Goal: Task Accomplishment & Management: Manage account settings

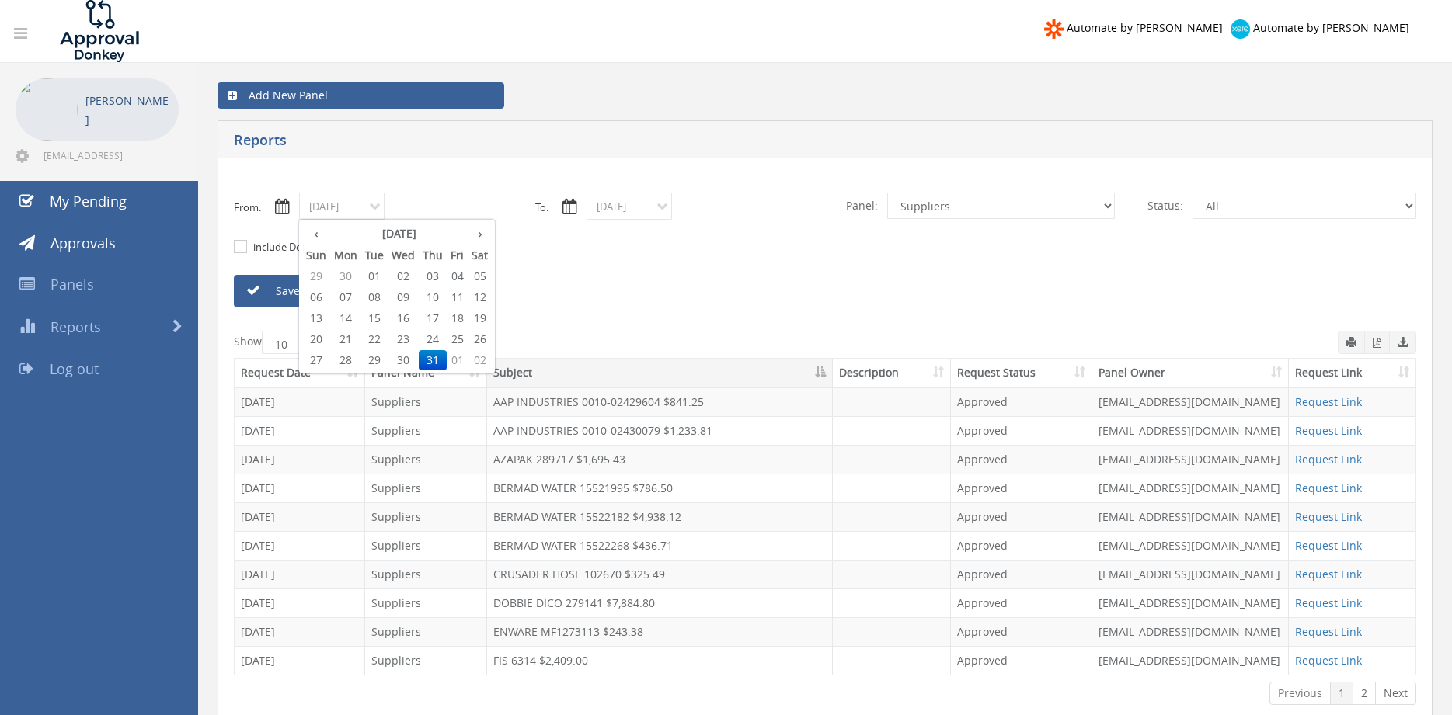
select select "number:9632"
click at [480, 236] on th "›" at bounding box center [480, 234] width 24 height 22
click at [464, 277] on span "01" at bounding box center [457, 276] width 21 height 20
type input "[DATE]"
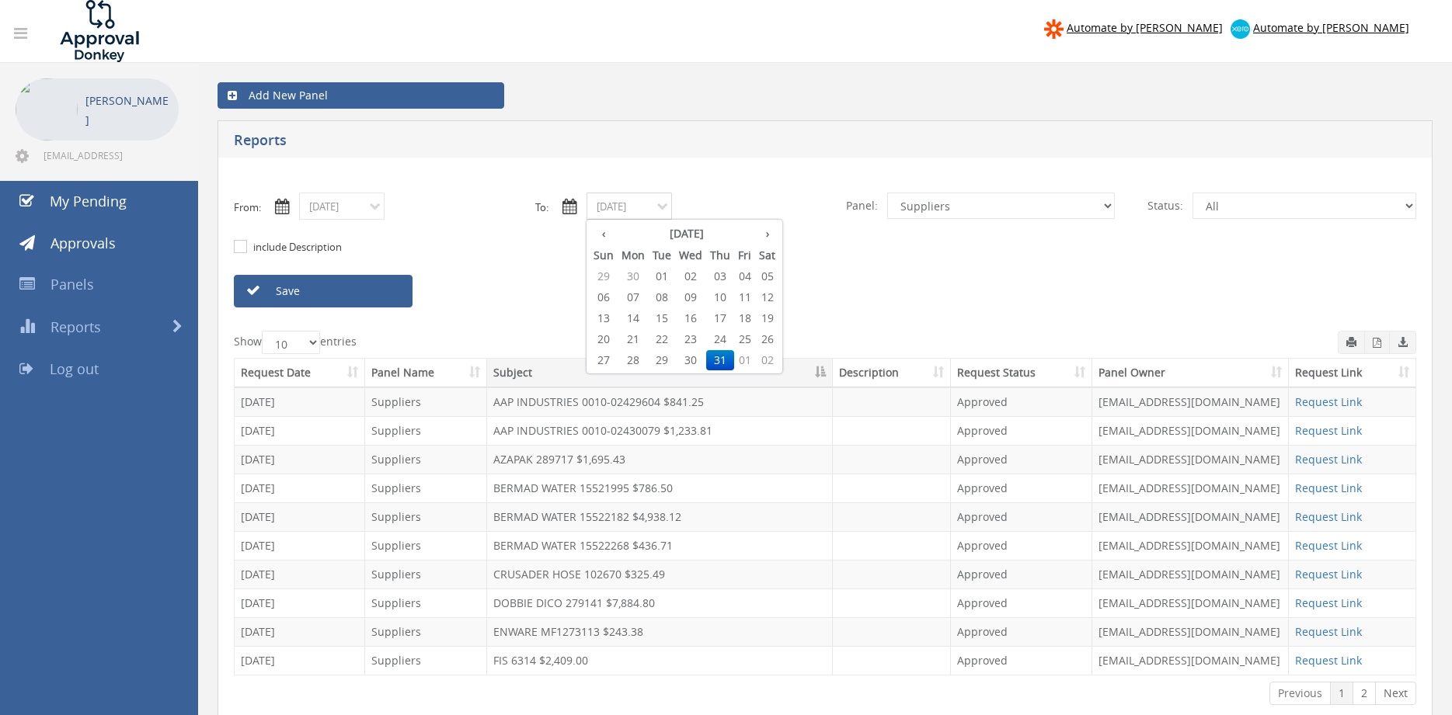
click at [610, 210] on input "[DATE]" at bounding box center [628, 206] width 85 height 27
click at [768, 236] on th "›" at bounding box center [767, 234] width 24 height 22
click at [742, 277] on span "01" at bounding box center [744, 276] width 21 height 20
type input "[DATE]"
click at [887, 193] on select "All Alarm Credits RG - 3 NZ Utilities Cable and SAI Global NZ Alarms-1 NZ FX Pa…" at bounding box center [1001, 206] width 228 height 26
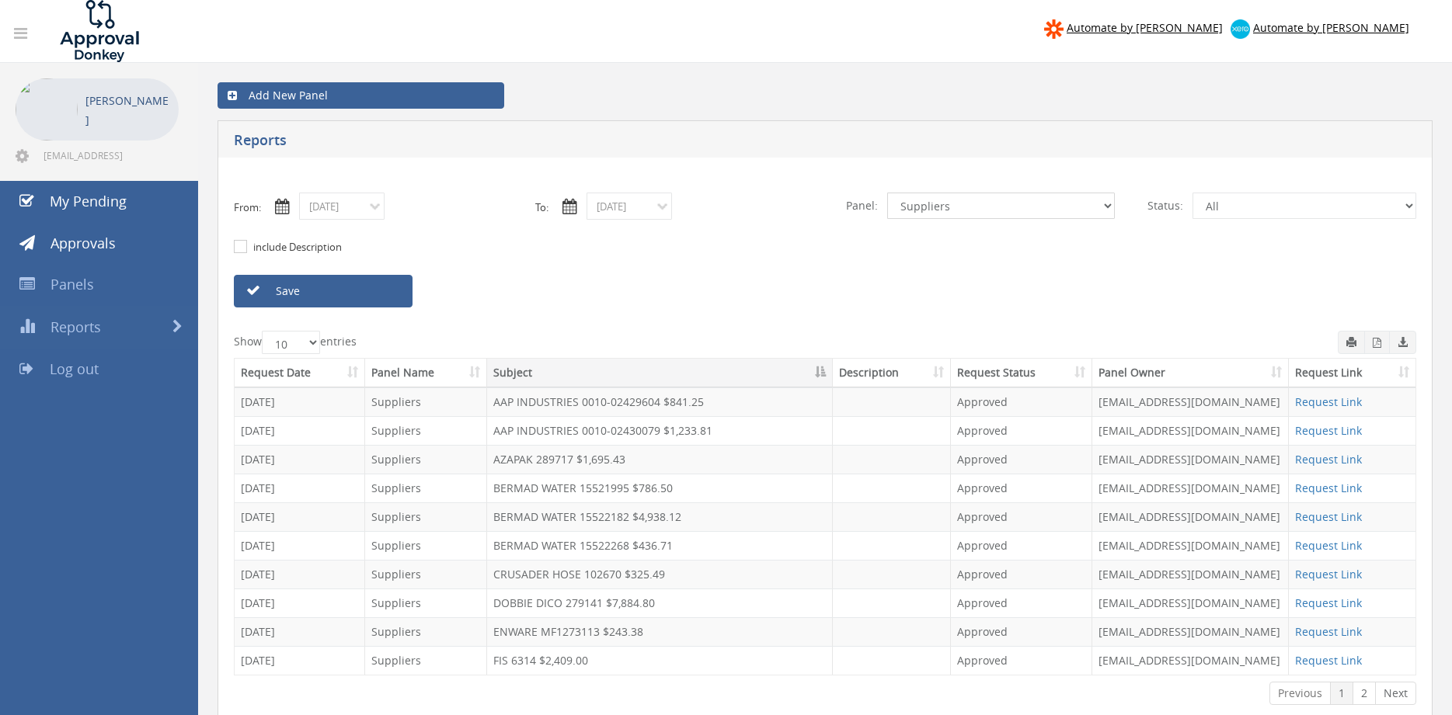
select select "number:9739"
click option "Credit Requests - 2" at bounding box center [0, 0] width 0 height 0
click at [398, 298] on link "Save" at bounding box center [323, 291] width 179 height 33
click at [1379, 344] on icon "button" at bounding box center [1376, 343] width 9 height 10
click at [356, 206] on input "[DATE]" at bounding box center [341, 206] width 85 height 27
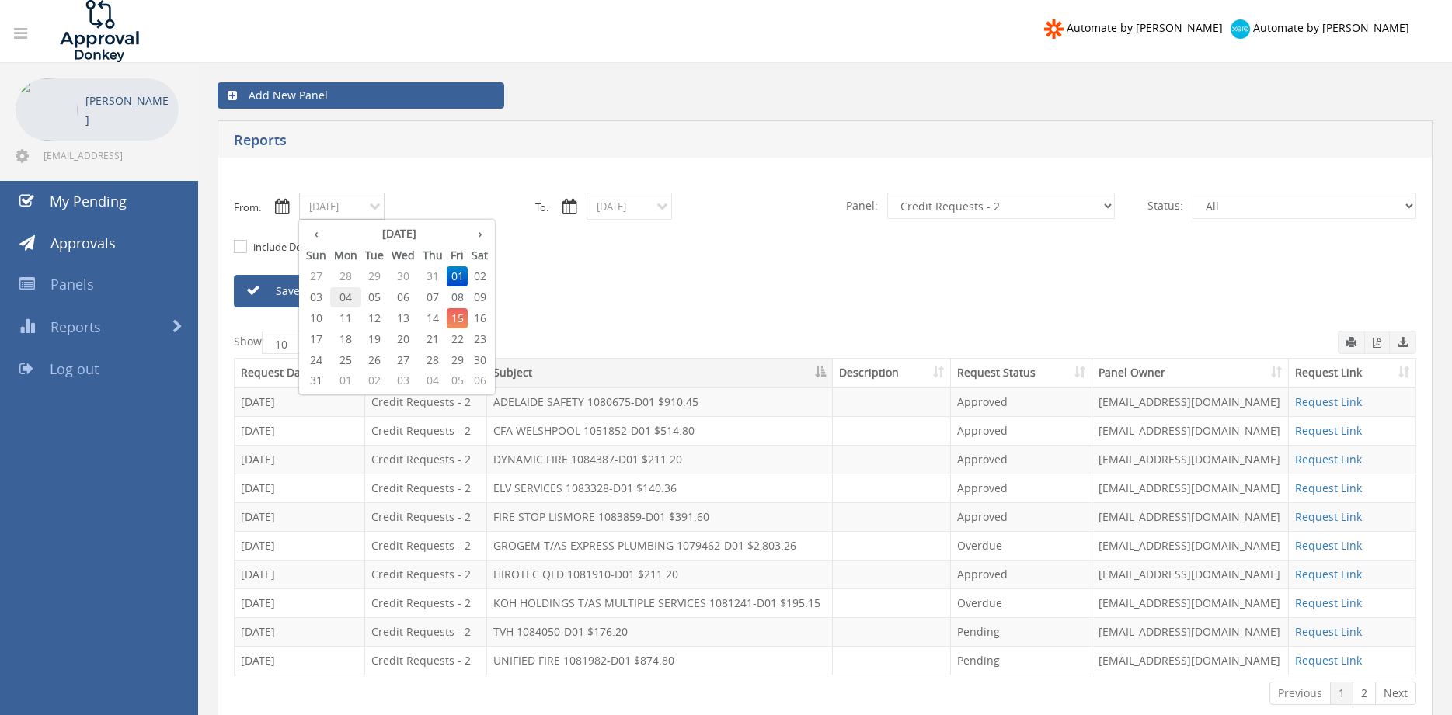
click at [343, 297] on span "04" at bounding box center [345, 297] width 31 height 20
type input "[DATE]"
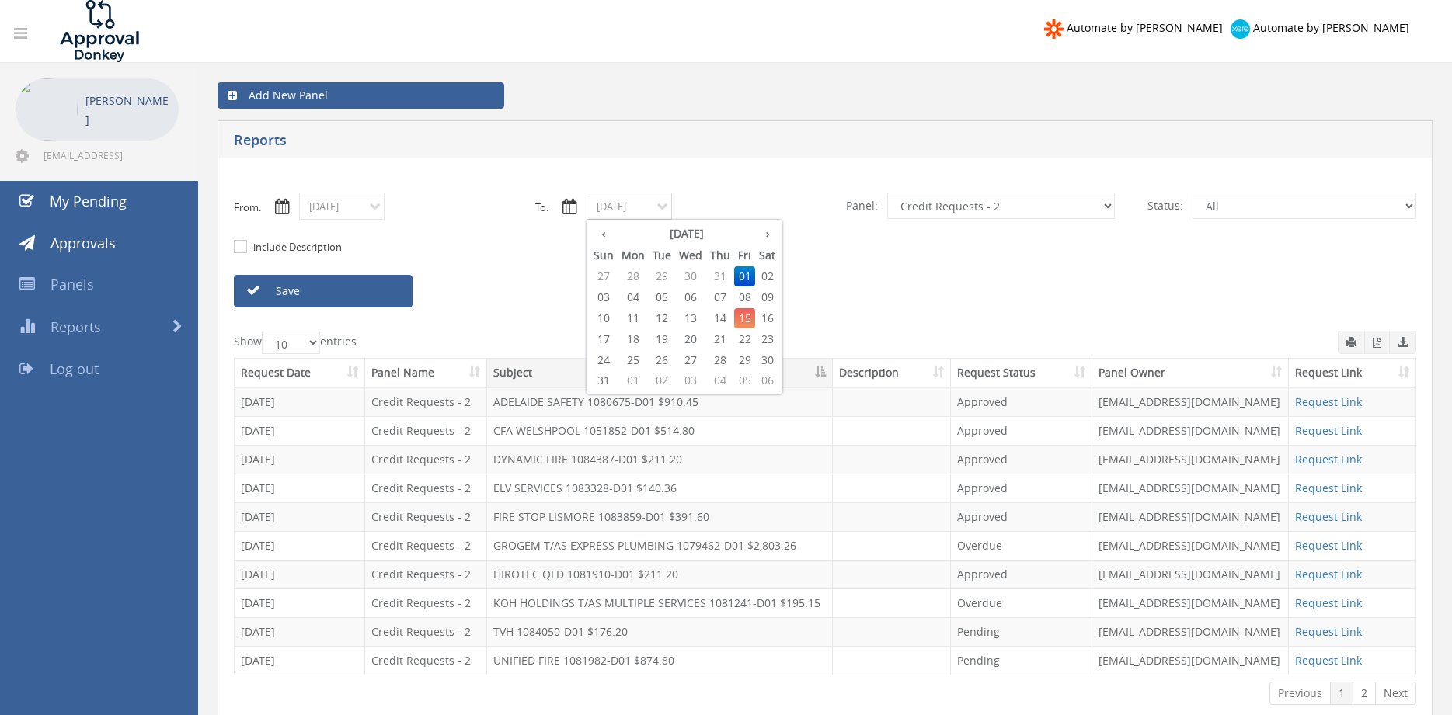
click at [608, 210] on input "[DATE]" at bounding box center [628, 206] width 85 height 27
drag, startPoint x: 635, startPoint y: 297, endPoint x: 625, endPoint y: 298, distance: 9.4
click at [634, 298] on span "04" at bounding box center [632, 297] width 31 height 20
type input "[DATE]"
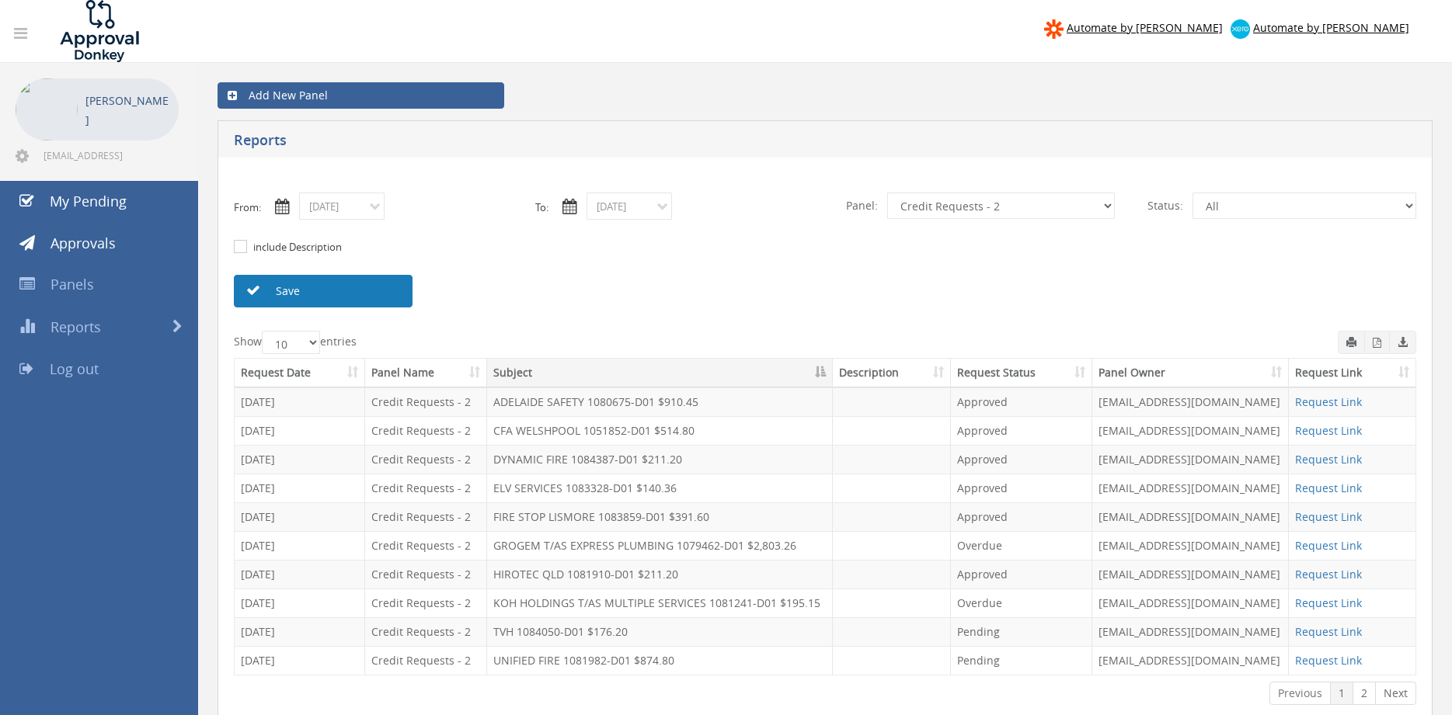
click at [367, 295] on link "Save" at bounding box center [323, 291] width 179 height 33
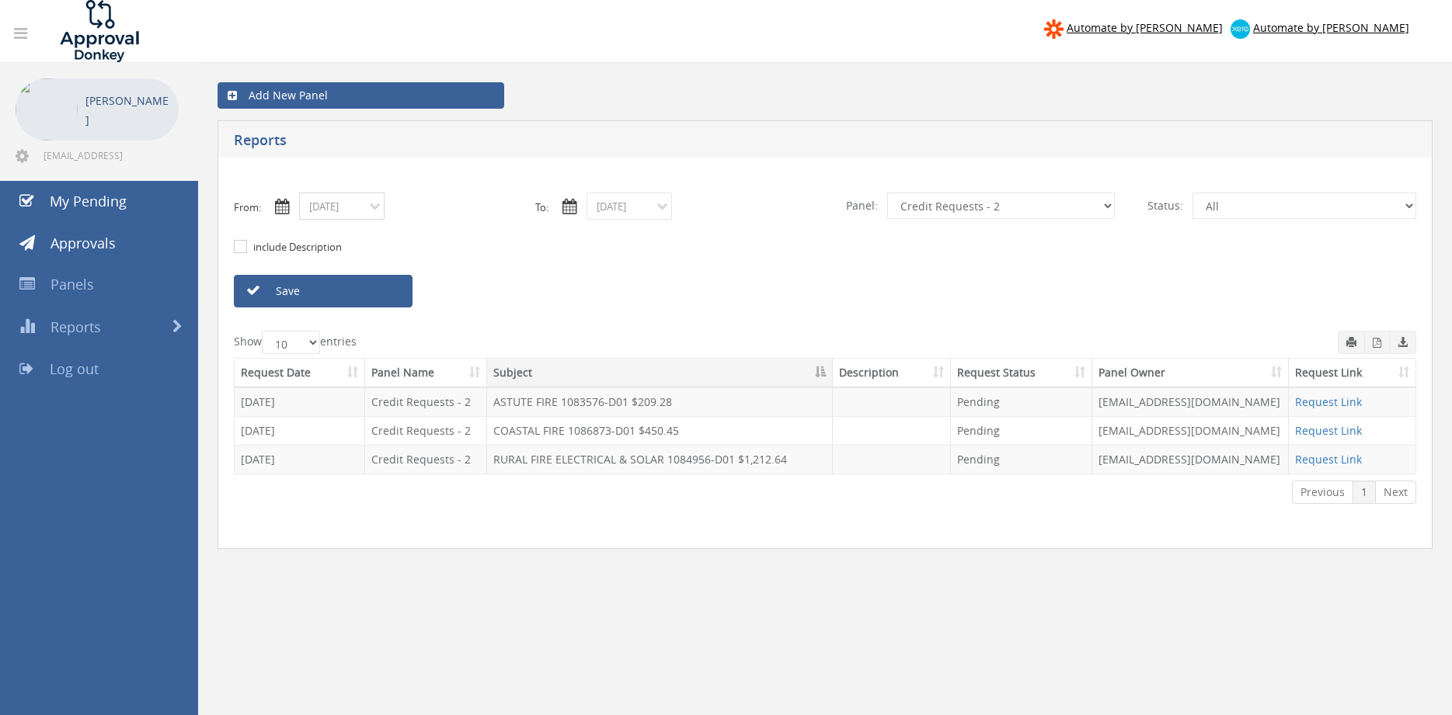
click at [364, 216] on input "[DATE]" at bounding box center [341, 206] width 85 height 27
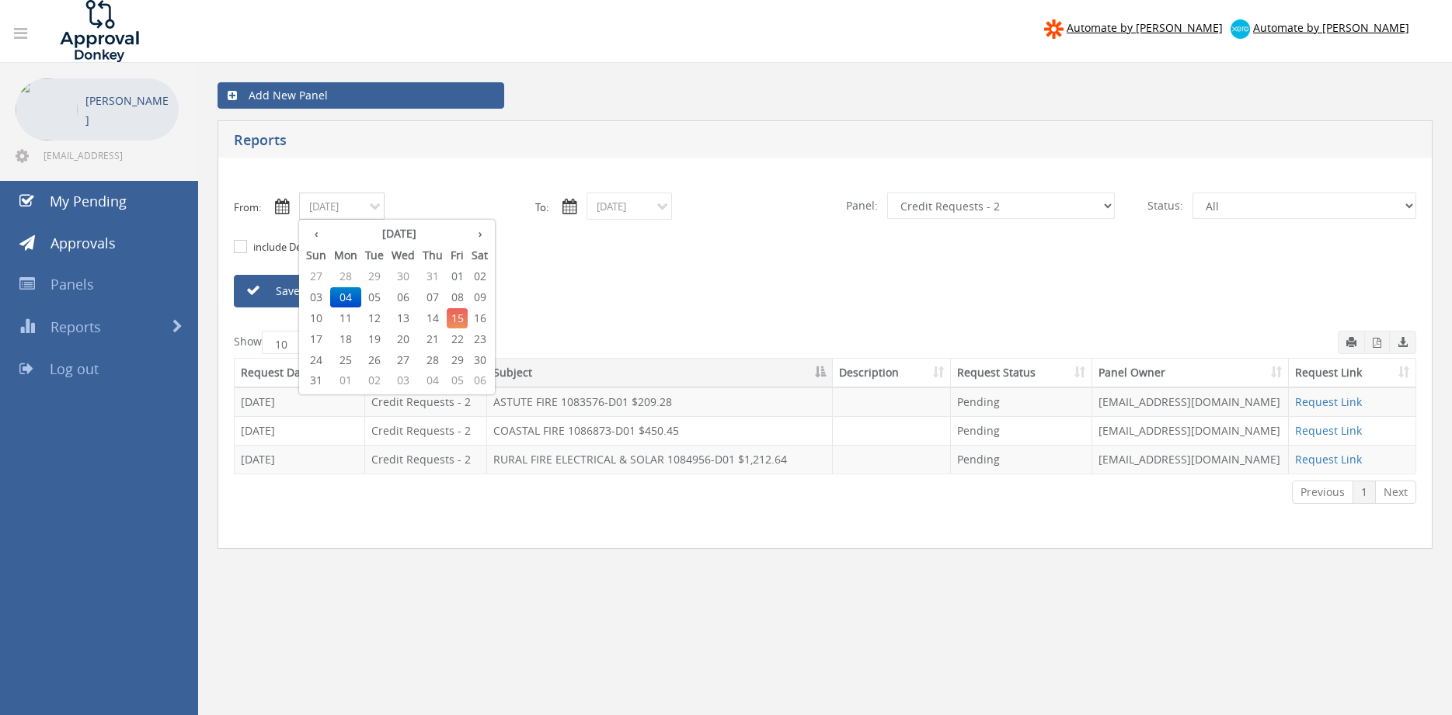
drag, startPoint x: 404, startPoint y: 302, endPoint x: 565, endPoint y: 263, distance: 165.4
click at [404, 301] on span "06" at bounding box center [403, 297] width 31 height 20
type input "[DATE]"
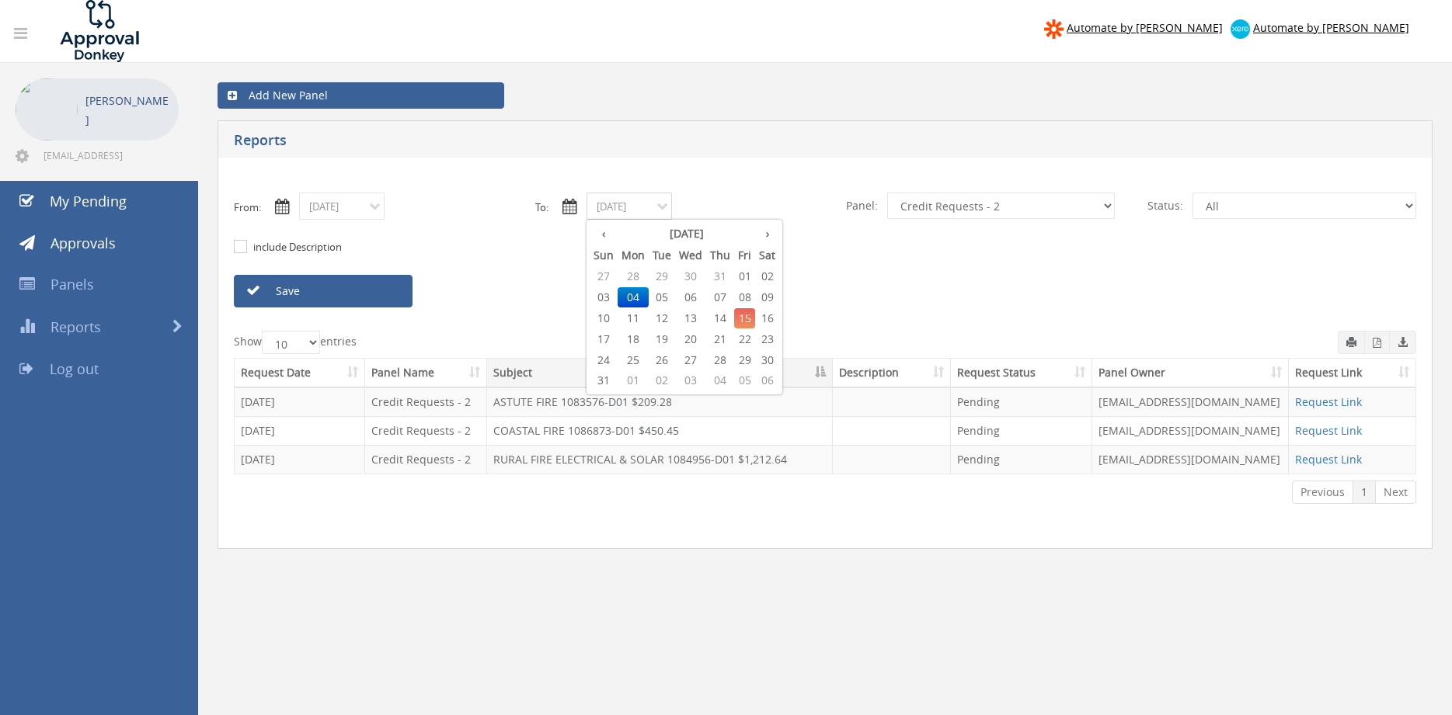
drag, startPoint x: 628, startPoint y: 207, endPoint x: 656, endPoint y: 260, distance: 59.8
click at [627, 207] on input "[DATE]" at bounding box center [628, 206] width 85 height 27
click at [690, 297] on span "06" at bounding box center [690, 297] width 31 height 20
type input "[DATE]"
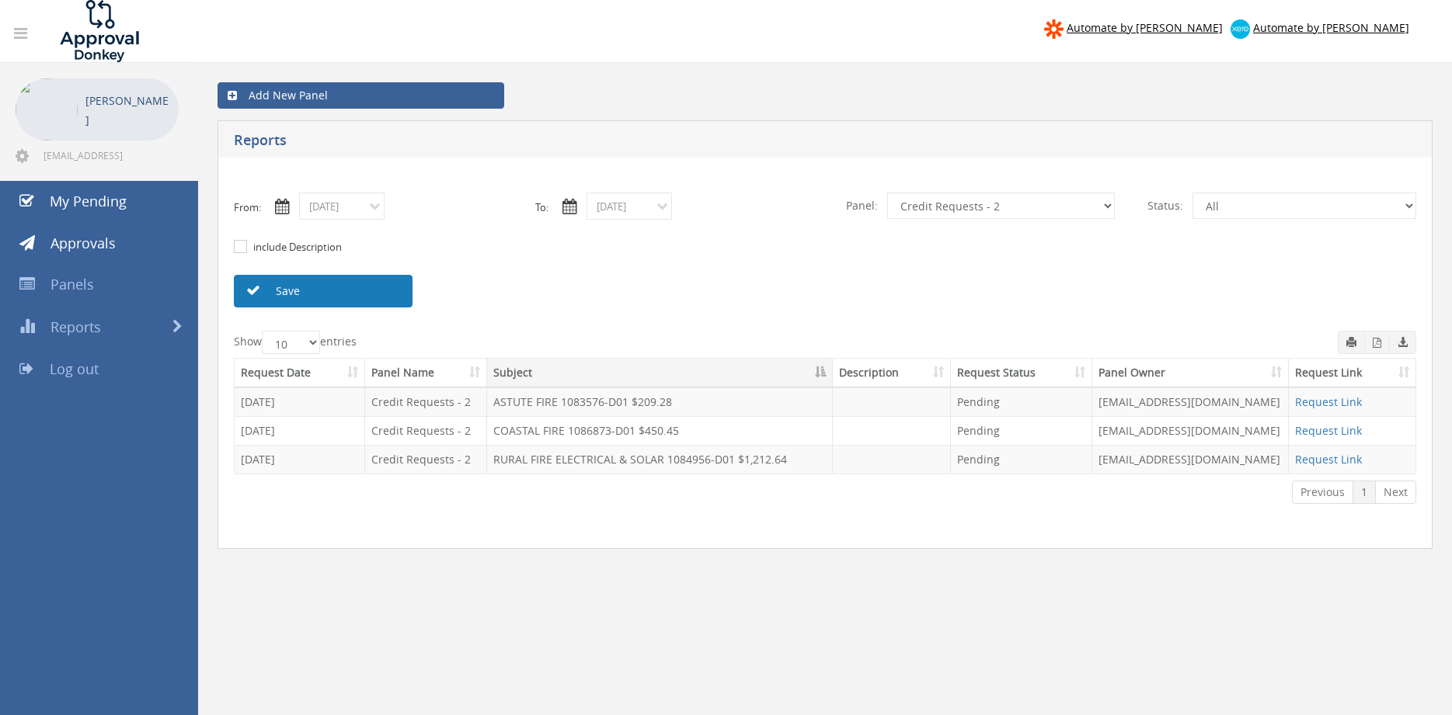
click at [385, 297] on link "Save" at bounding box center [323, 291] width 179 height 33
click at [347, 210] on input "[DATE]" at bounding box center [341, 206] width 85 height 27
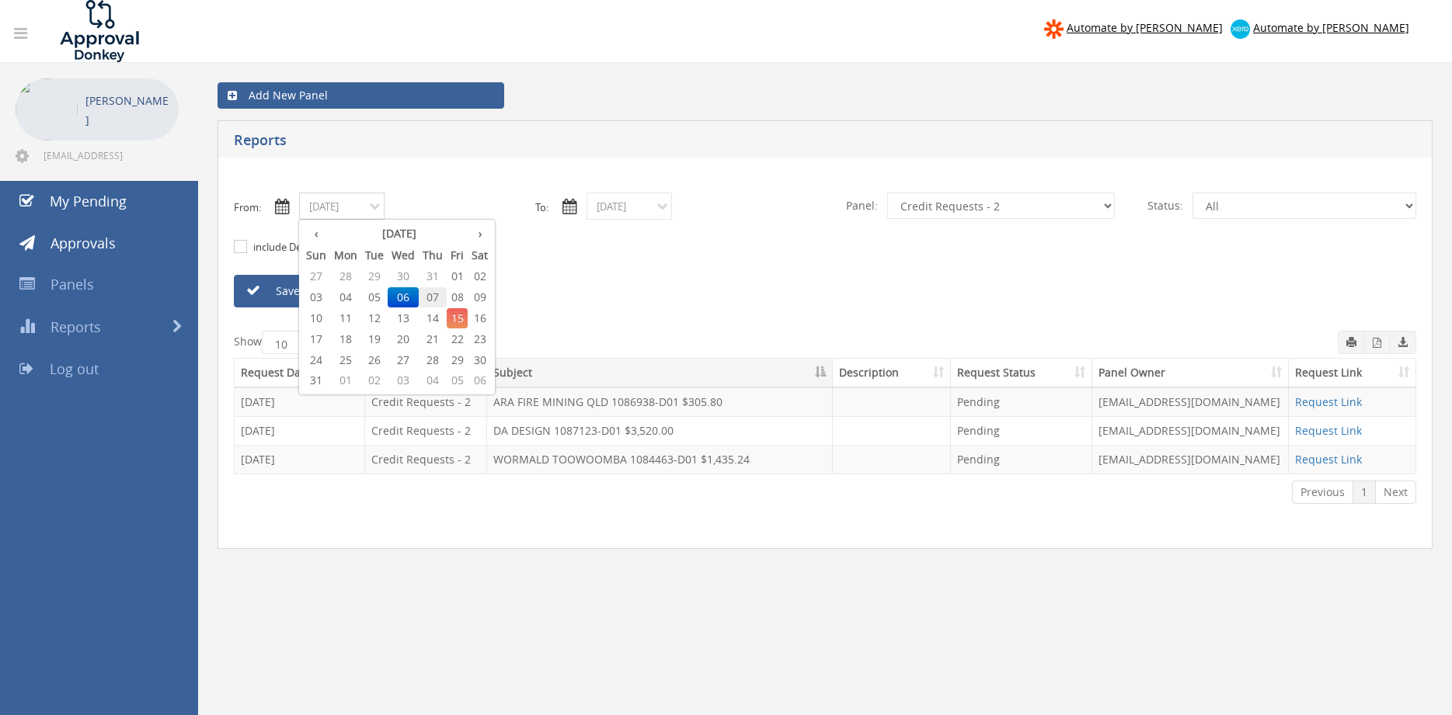
click at [442, 297] on span "07" at bounding box center [433, 297] width 28 height 20
type input "[DATE]"
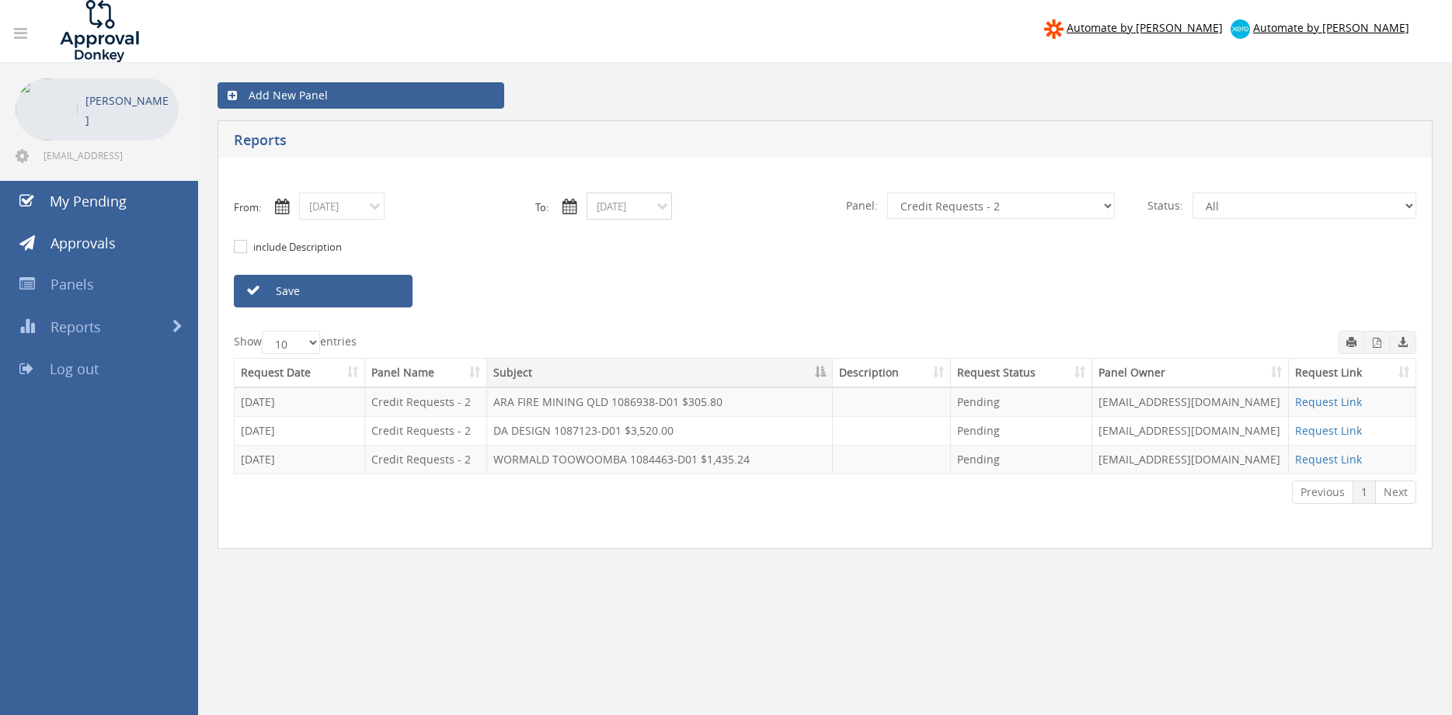
click at [607, 217] on input "[DATE]" at bounding box center [628, 206] width 85 height 27
click at [720, 301] on span "07" at bounding box center [720, 297] width 28 height 20
type input "[DATE]"
click at [395, 296] on link "Save" at bounding box center [323, 291] width 179 height 33
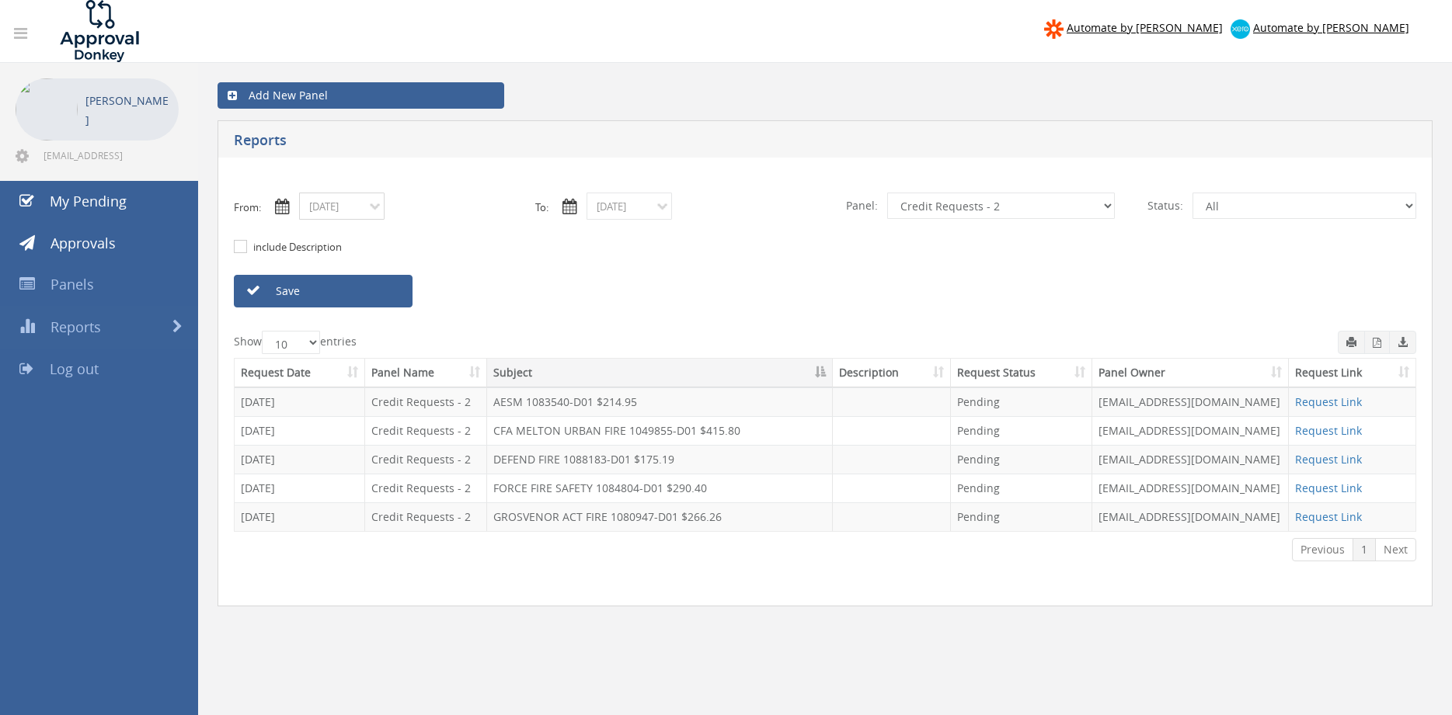
click at [329, 210] on input "[DATE]" at bounding box center [341, 206] width 85 height 27
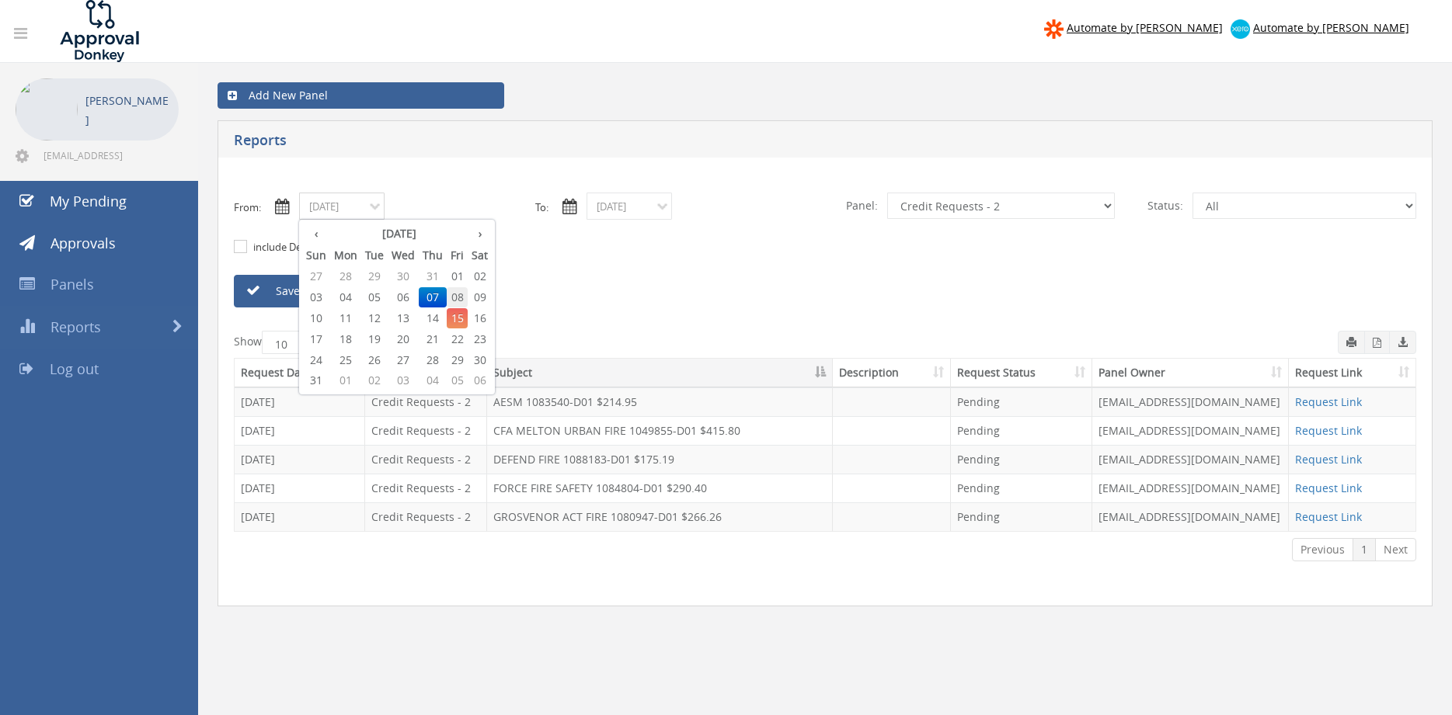
click at [459, 295] on span "08" at bounding box center [457, 297] width 21 height 20
type input "[DATE]"
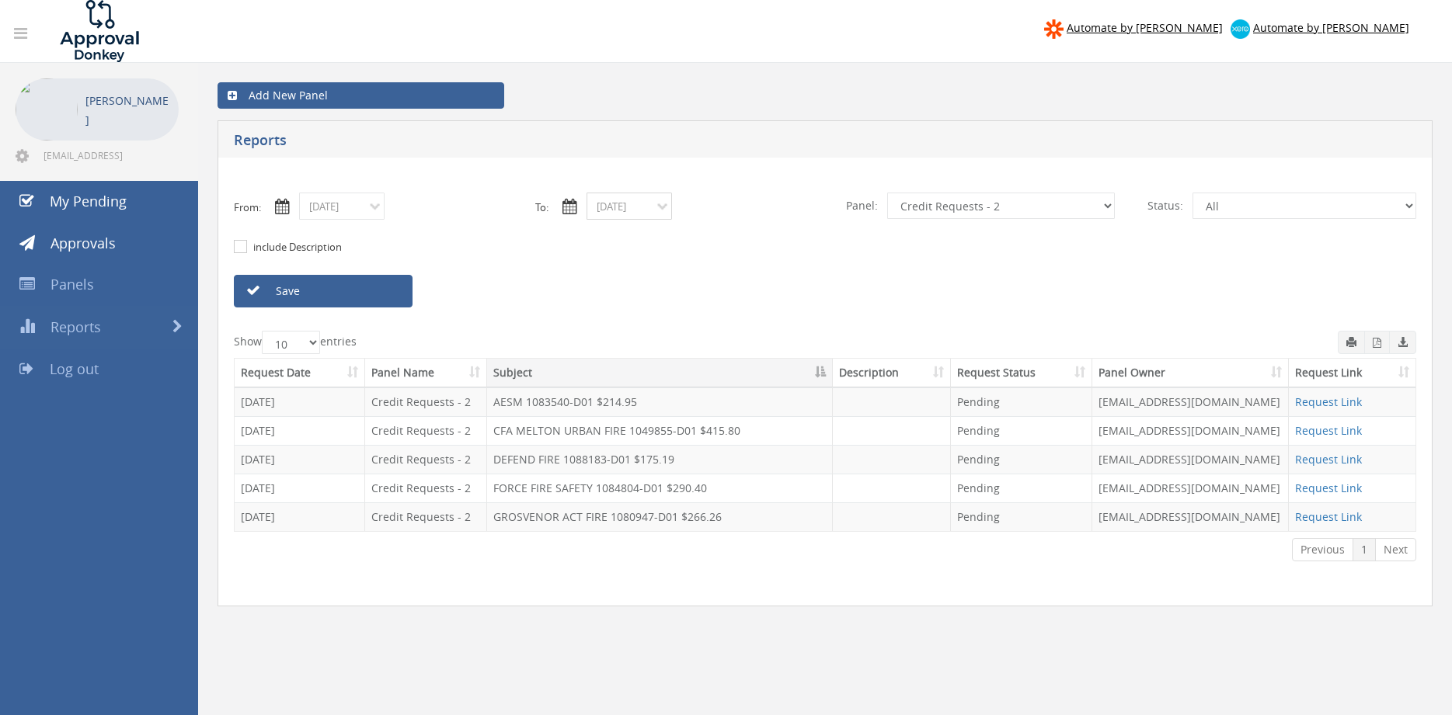
click at [642, 211] on input "[DATE]" at bounding box center [628, 206] width 85 height 27
click at [749, 296] on span "08" at bounding box center [744, 297] width 21 height 20
type input "[DATE]"
click at [386, 299] on link "Save" at bounding box center [323, 291] width 179 height 33
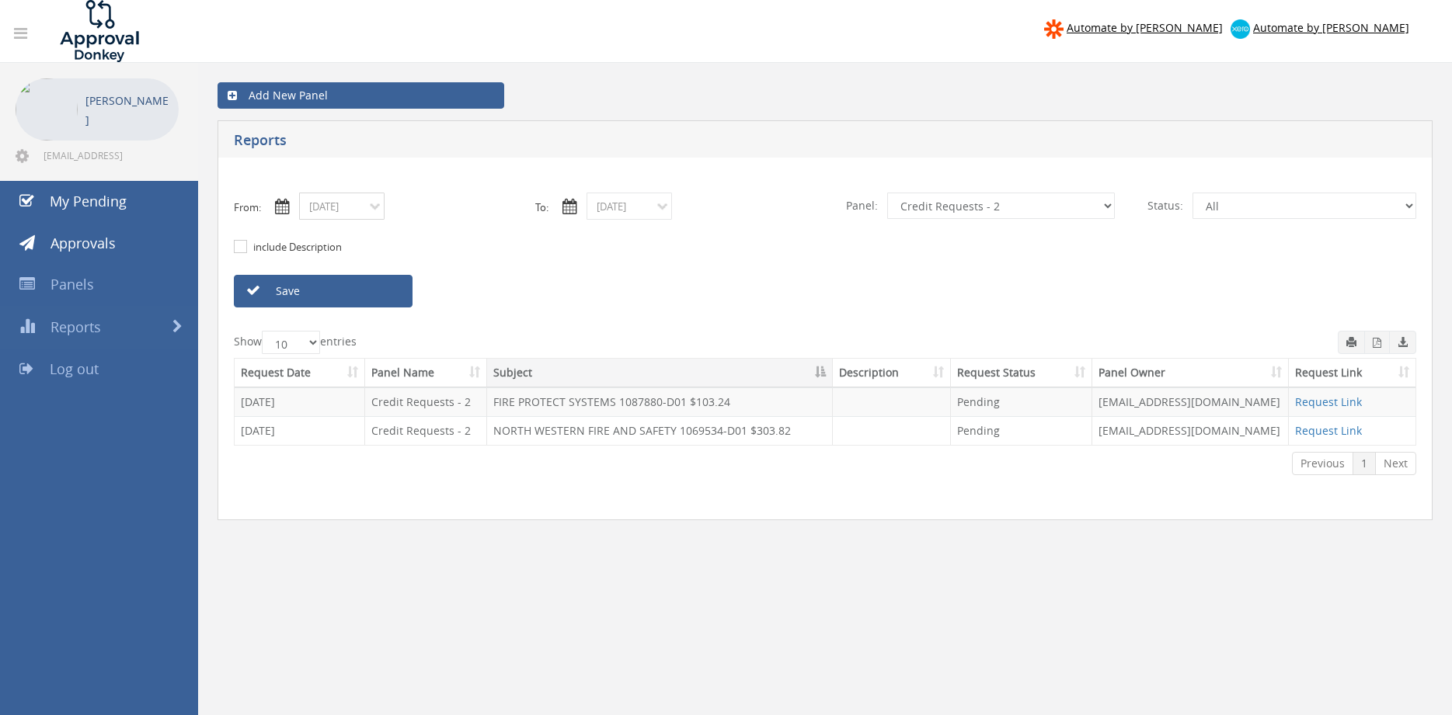
click at [356, 210] on input "[DATE]" at bounding box center [341, 206] width 85 height 27
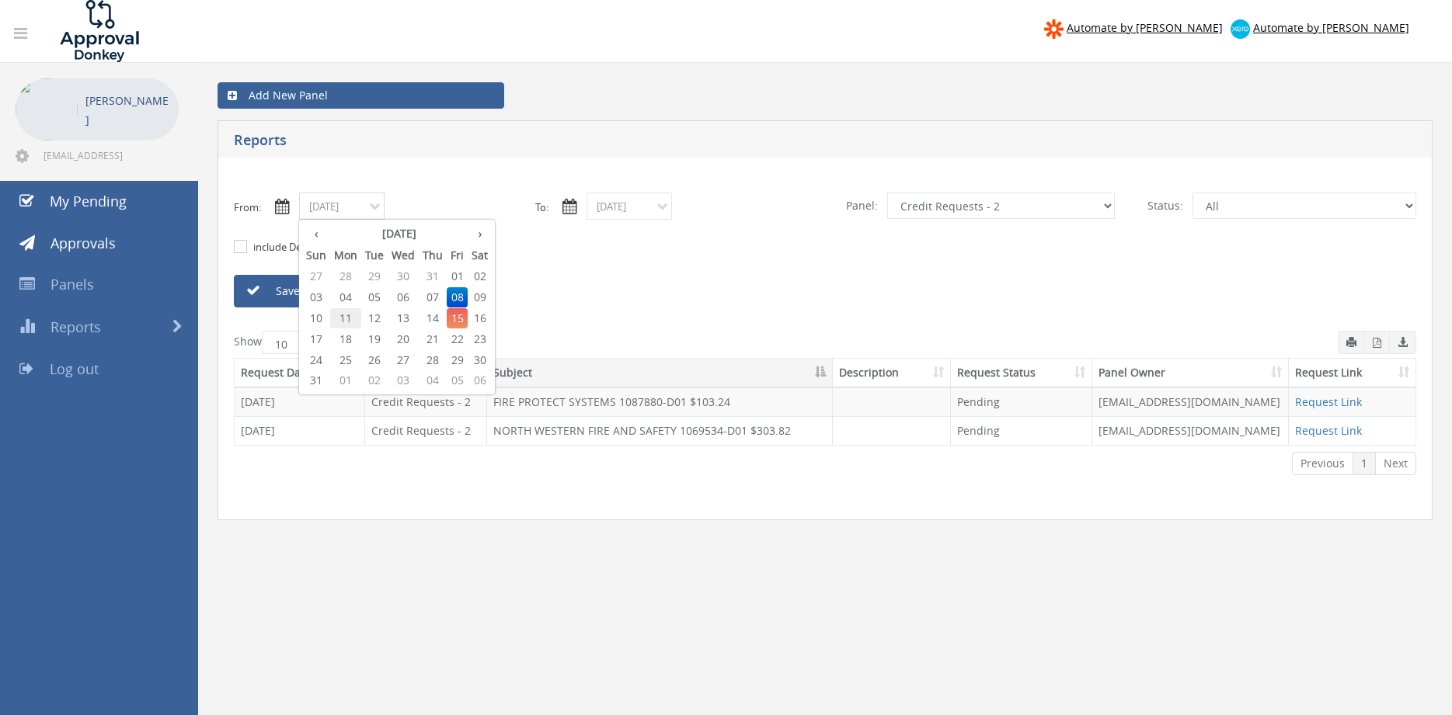
click at [339, 318] on span "11" at bounding box center [345, 318] width 31 height 20
type input "[DATE]"
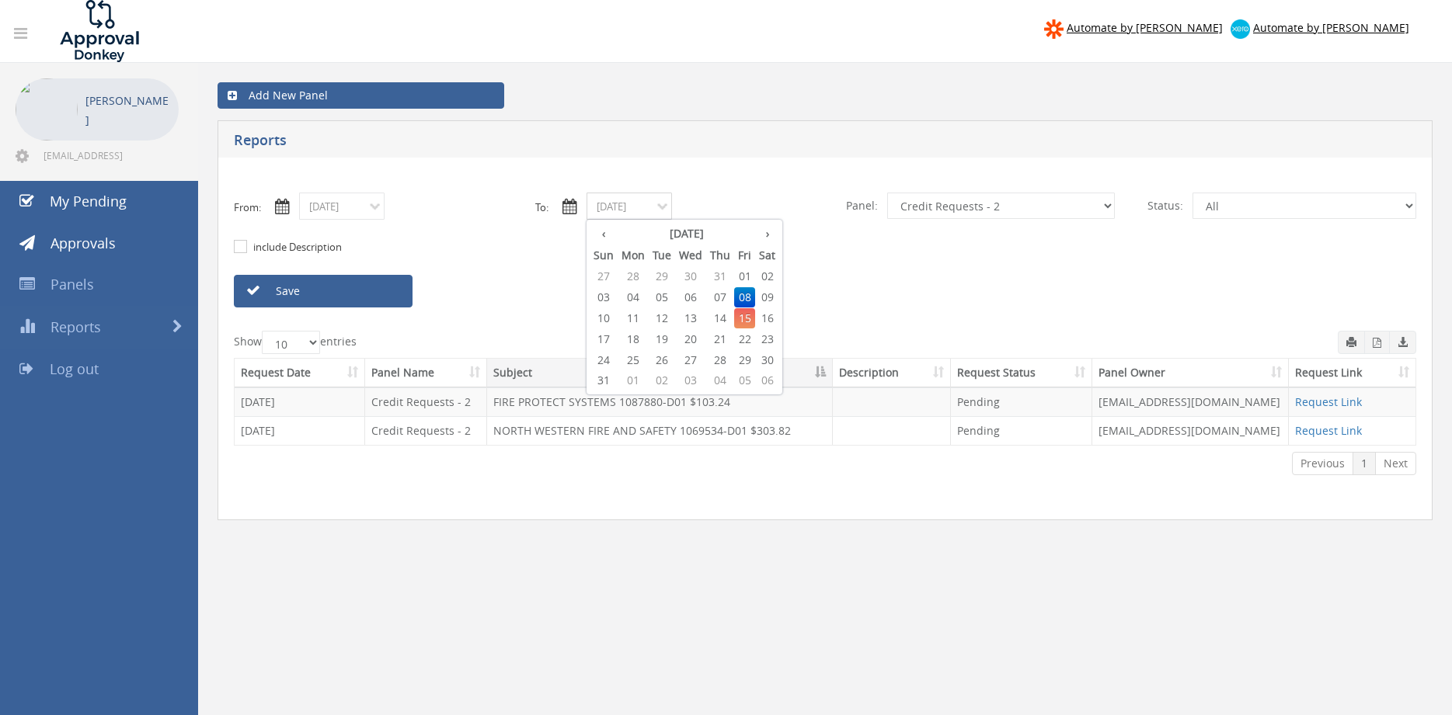
click at [617, 208] on input "[DATE]" at bounding box center [628, 206] width 85 height 27
click at [635, 321] on span "11" at bounding box center [632, 318] width 31 height 20
type input "[DATE]"
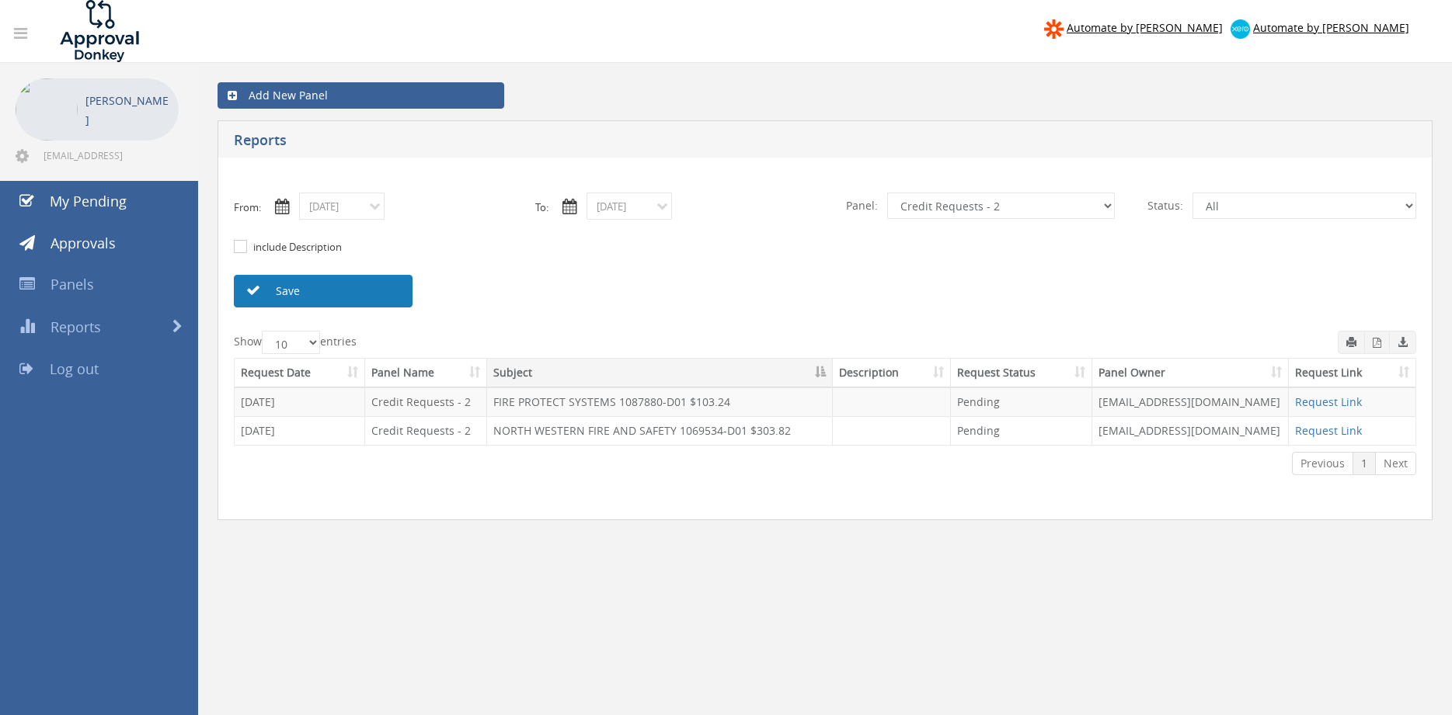
click at [372, 293] on link "Save" at bounding box center [323, 291] width 179 height 33
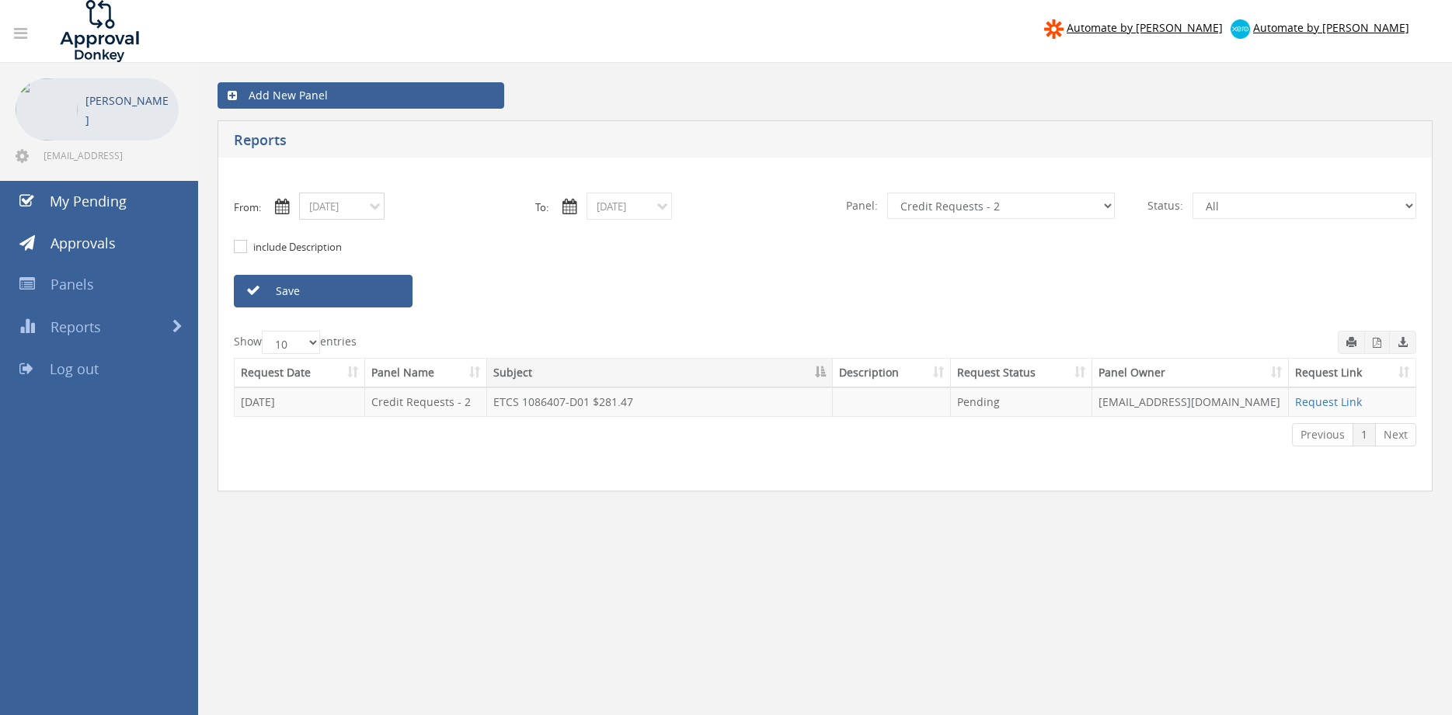
click at [351, 203] on input "[DATE]" at bounding box center [341, 206] width 85 height 27
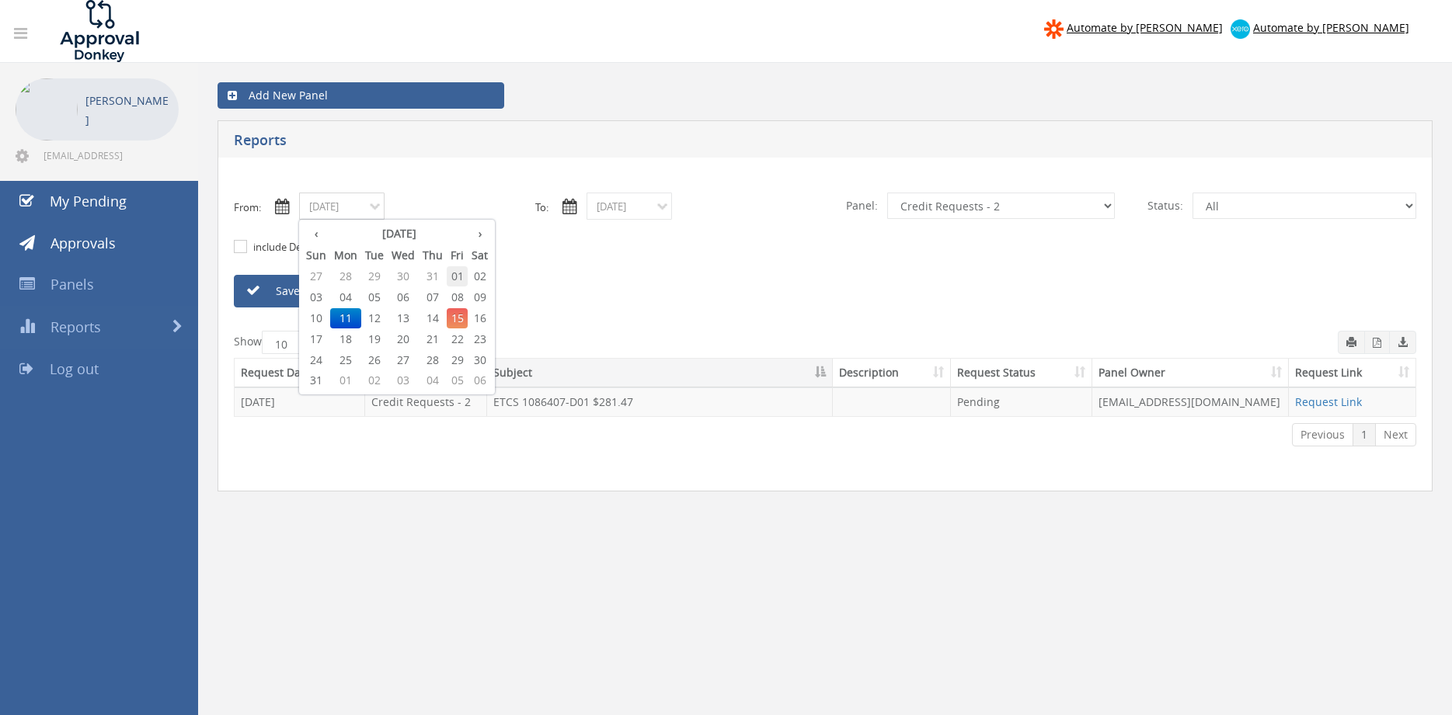
click at [462, 278] on span "01" at bounding box center [457, 276] width 21 height 20
type input "[DATE]"
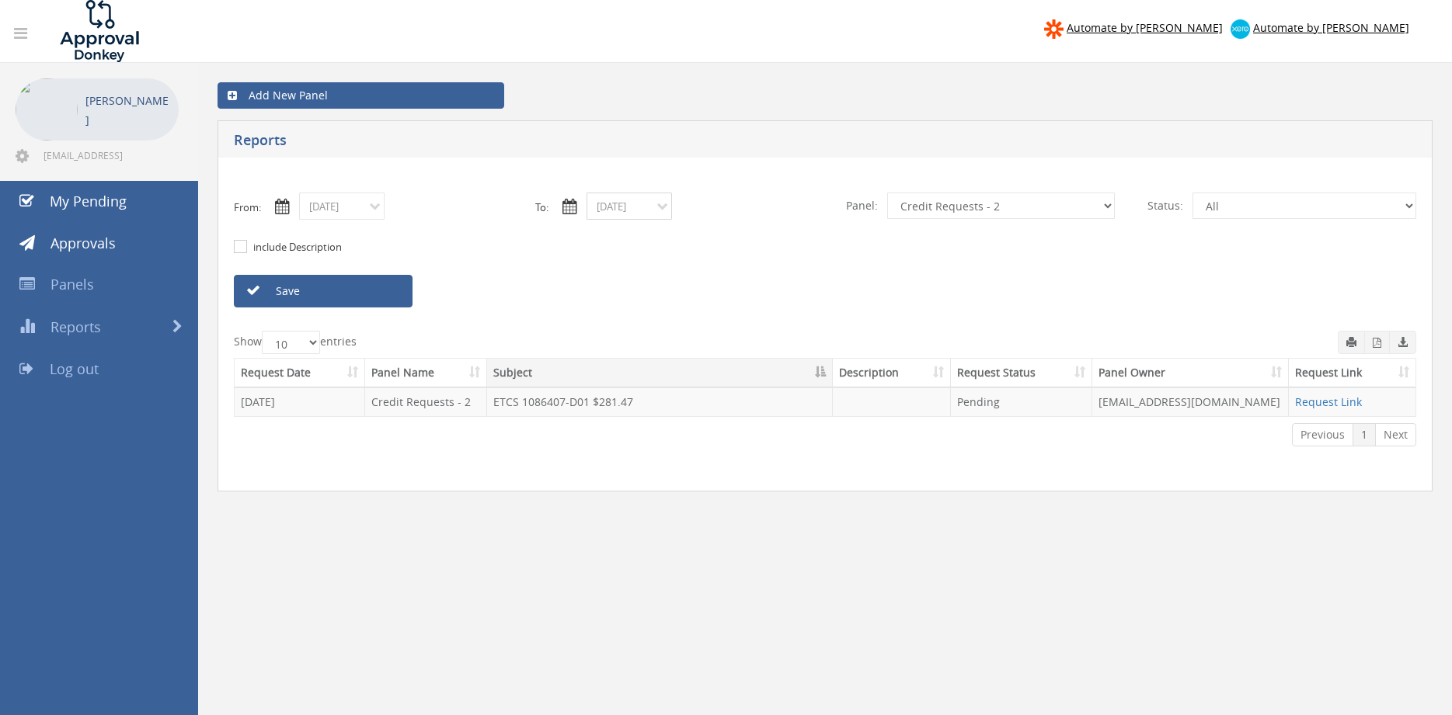
click at [611, 216] on input "[DATE]" at bounding box center [628, 206] width 85 height 27
click at [750, 277] on span "01" at bounding box center [744, 276] width 21 height 20
type input "[DATE]"
click at [887, 193] on select "All Alarm Credits RG - 3 NZ Utilities Cable and SAI Global NZ Alarms-1 NZ FX Pa…" at bounding box center [1001, 206] width 228 height 26
select select "number:13144"
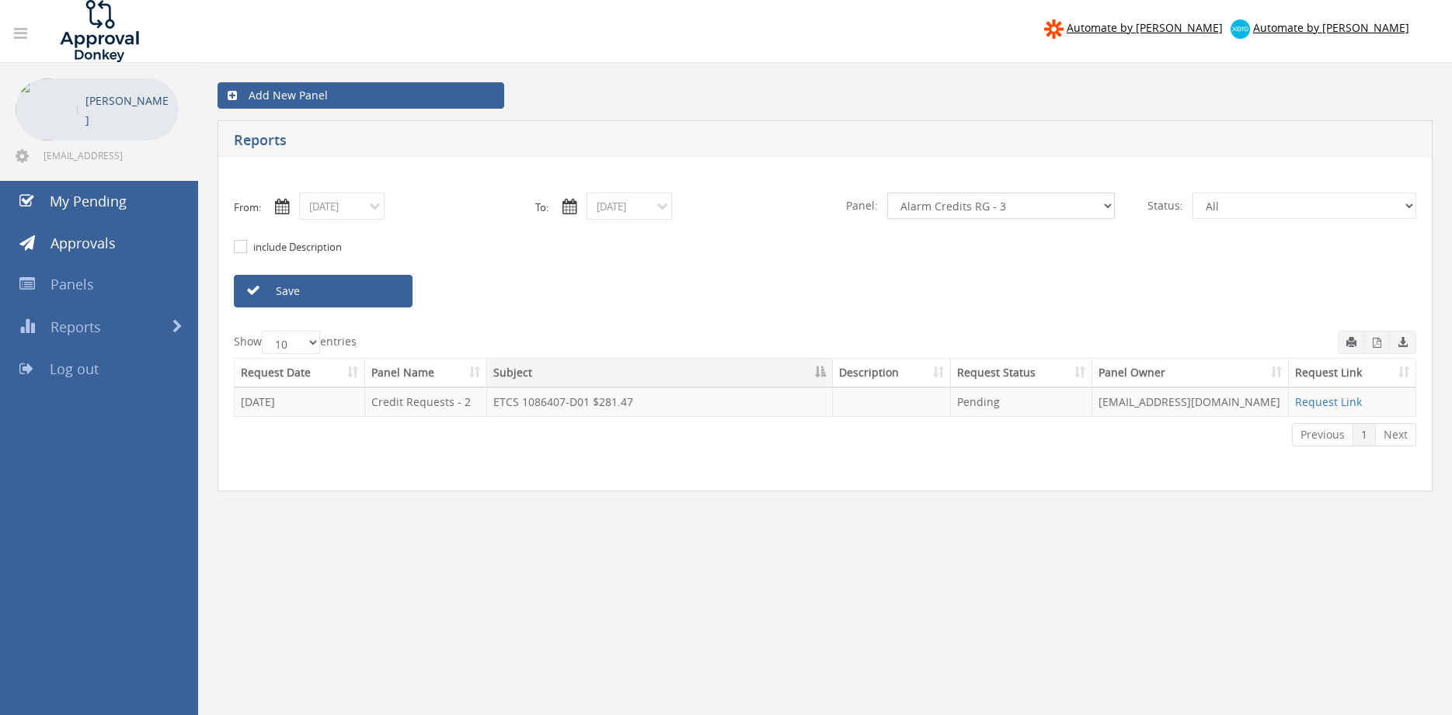
click option "Alarm Credits RG - 3" at bounding box center [0, 0] width 0 height 0
click at [398, 296] on link "Save" at bounding box center [323, 291] width 179 height 33
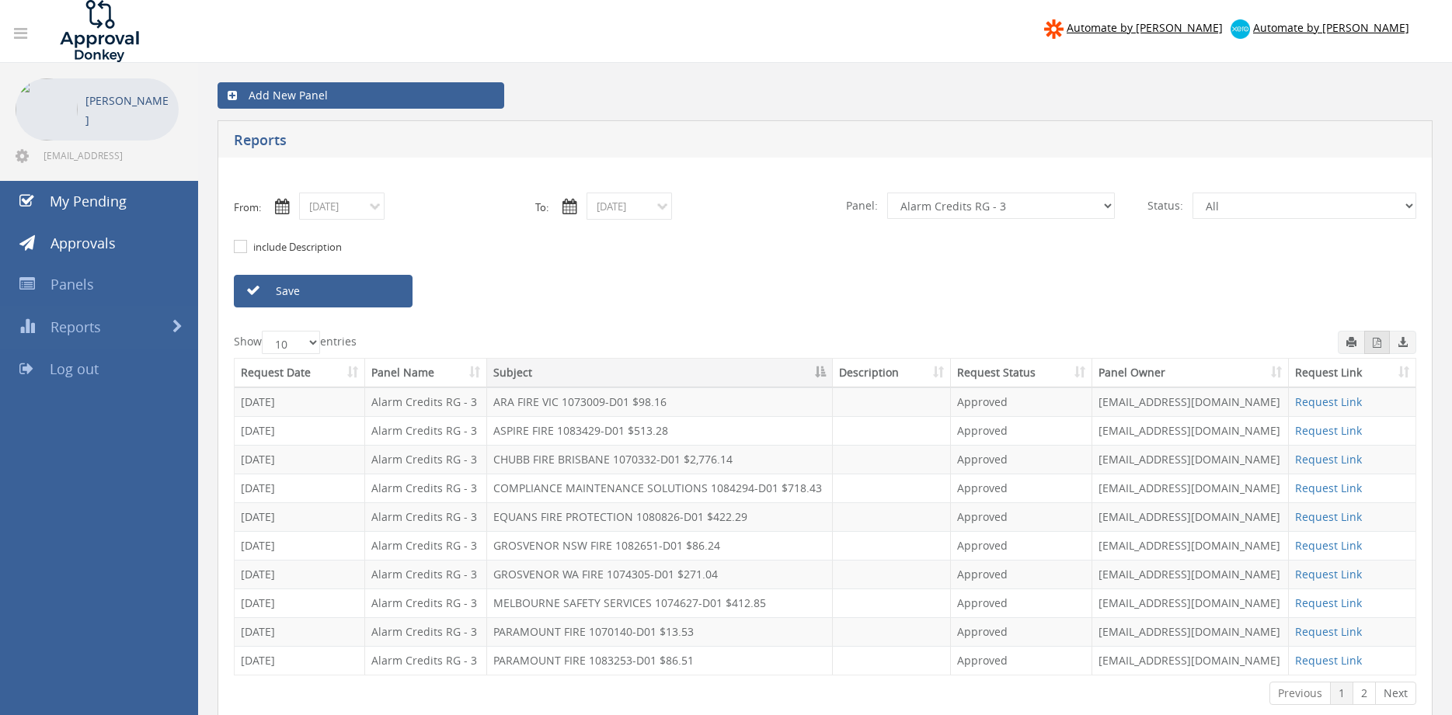
click at [1379, 343] on icon "button" at bounding box center [1376, 343] width 9 height 10
click at [364, 204] on input "[DATE]" at bounding box center [341, 206] width 85 height 27
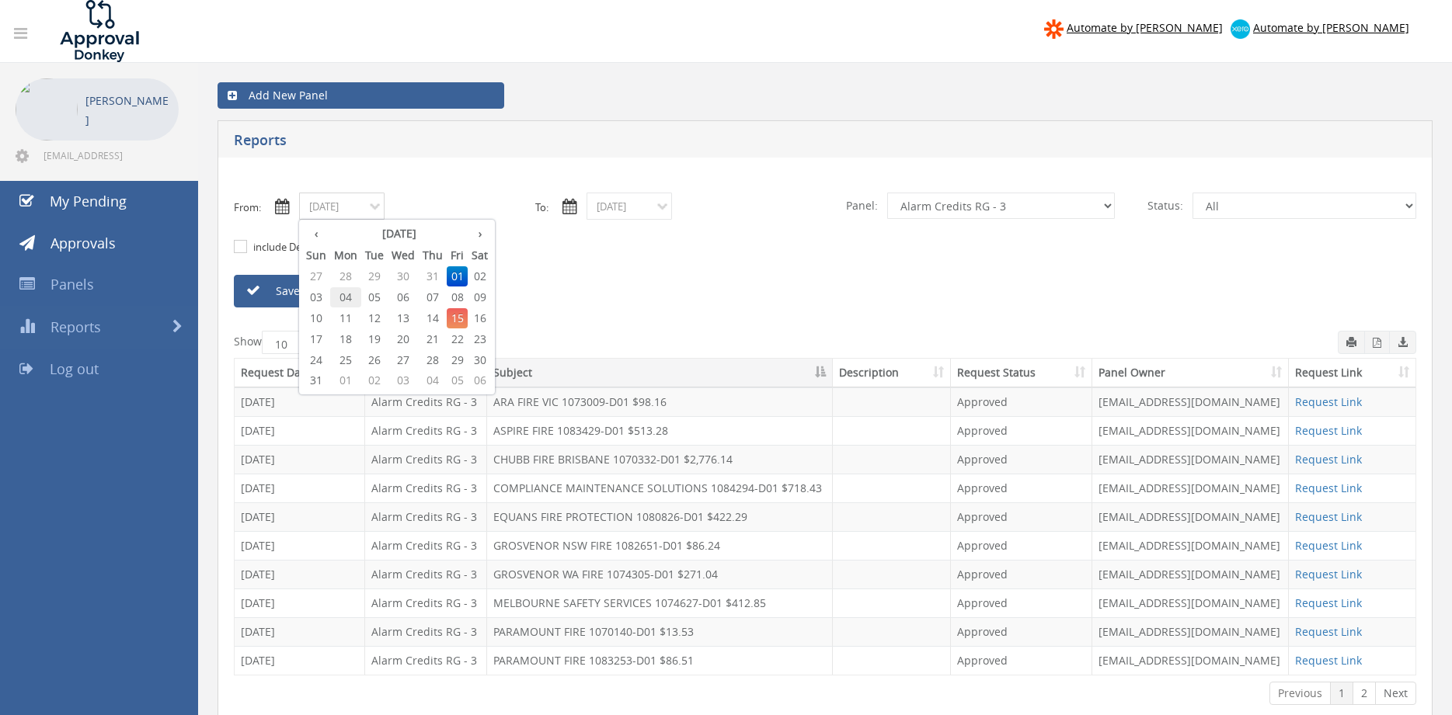
click at [349, 298] on span "04" at bounding box center [345, 297] width 31 height 20
type input "[DATE]"
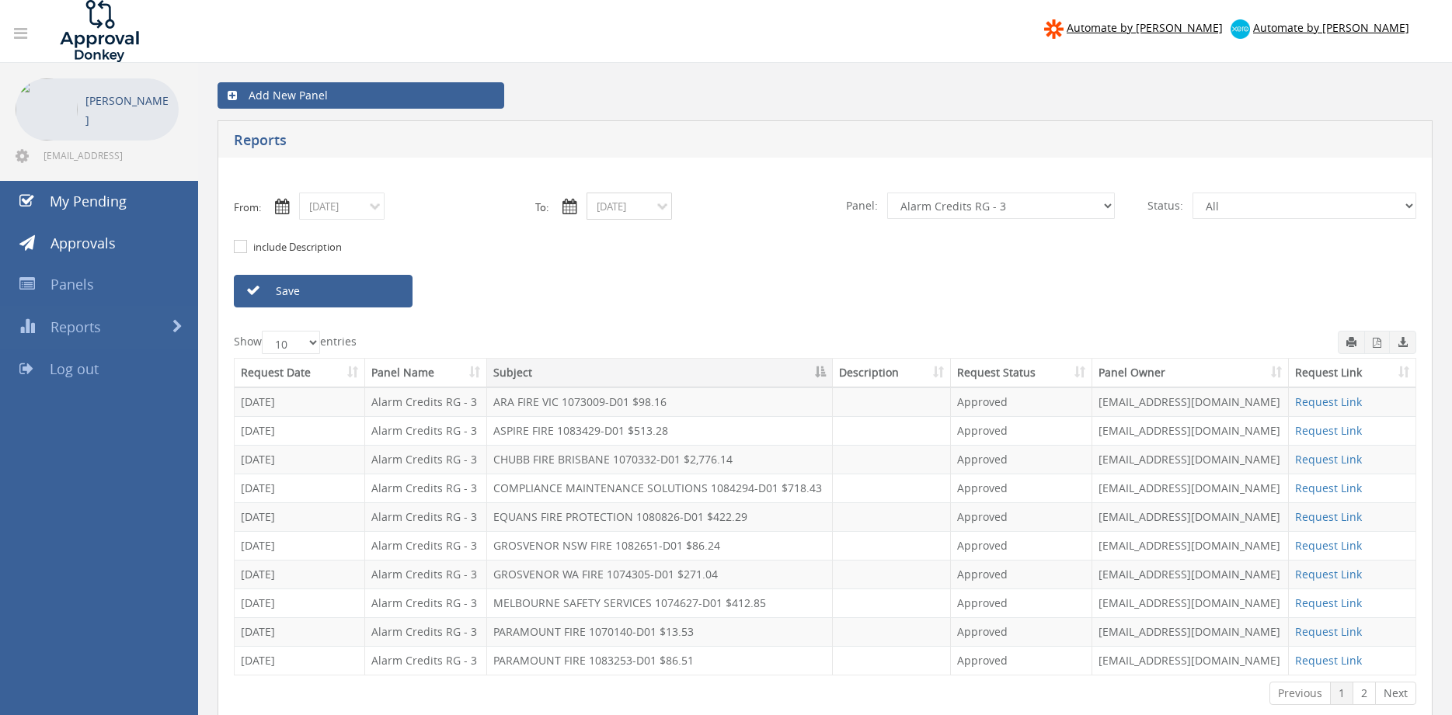
click at [616, 209] on input "[DATE]" at bounding box center [628, 206] width 85 height 27
click at [638, 299] on span "04" at bounding box center [632, 297] width 31 height 20
type input "[DATE]"
click at [343, 304] on link "Save" at bounding box center [323, 291] width 179 height 33
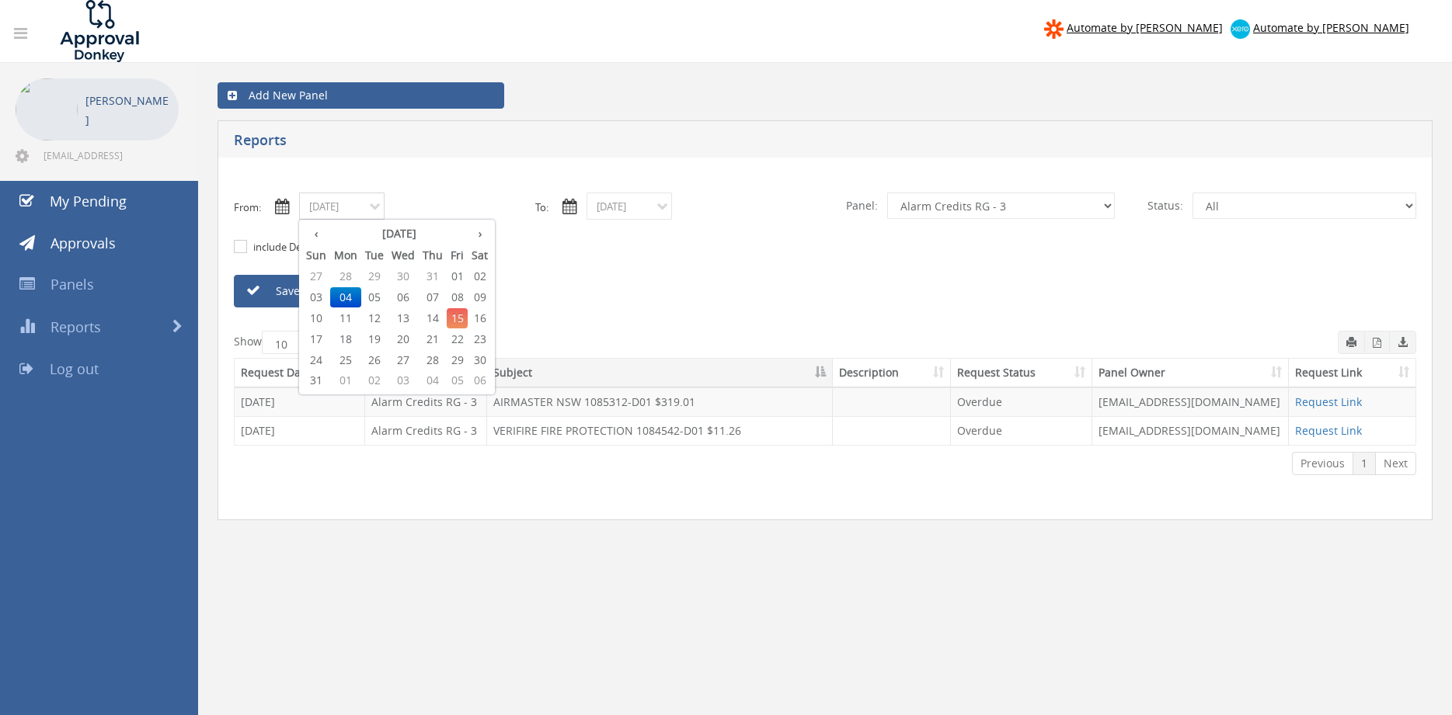
click at [370, 209] on input "[DATE]" at bounding box center [341, 206] width 85 height 27
drag, startPoint x: 438, startPoint y: 298, endPoint x: 451, endPoint y: 290, distance: 15.7
click at [438, 297] on span "07" at bounding box center [433, 297] width 28 height 20
type input "[DATE]"
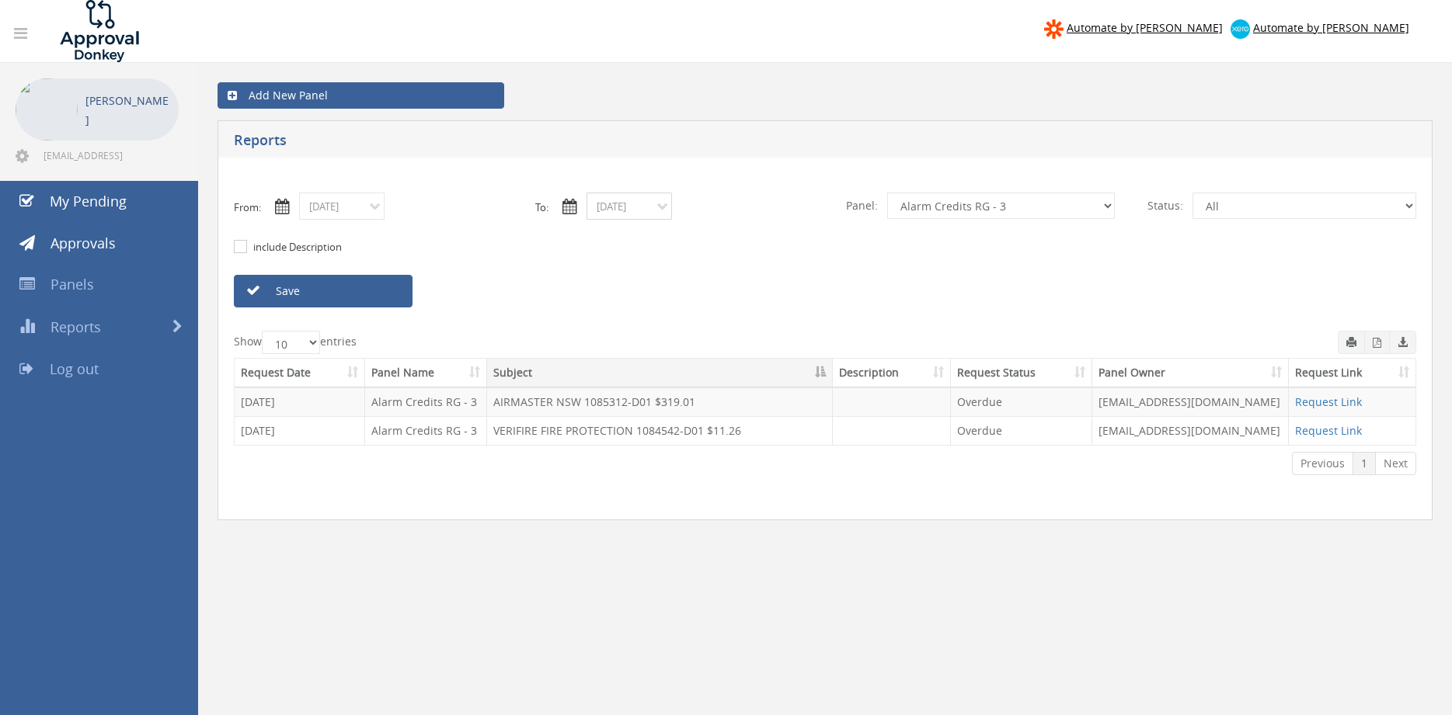
click at [626, 211] on input "[DATE]" at bounding box center [628, 206] width 85 height 27
click at [721, 299] on span "07" at bounding box center [720, 297] width 28 height 20
type input "[DATE]"
click at [398, 294] on link "Save" at bounding box center [323, 291] width 179 height 33
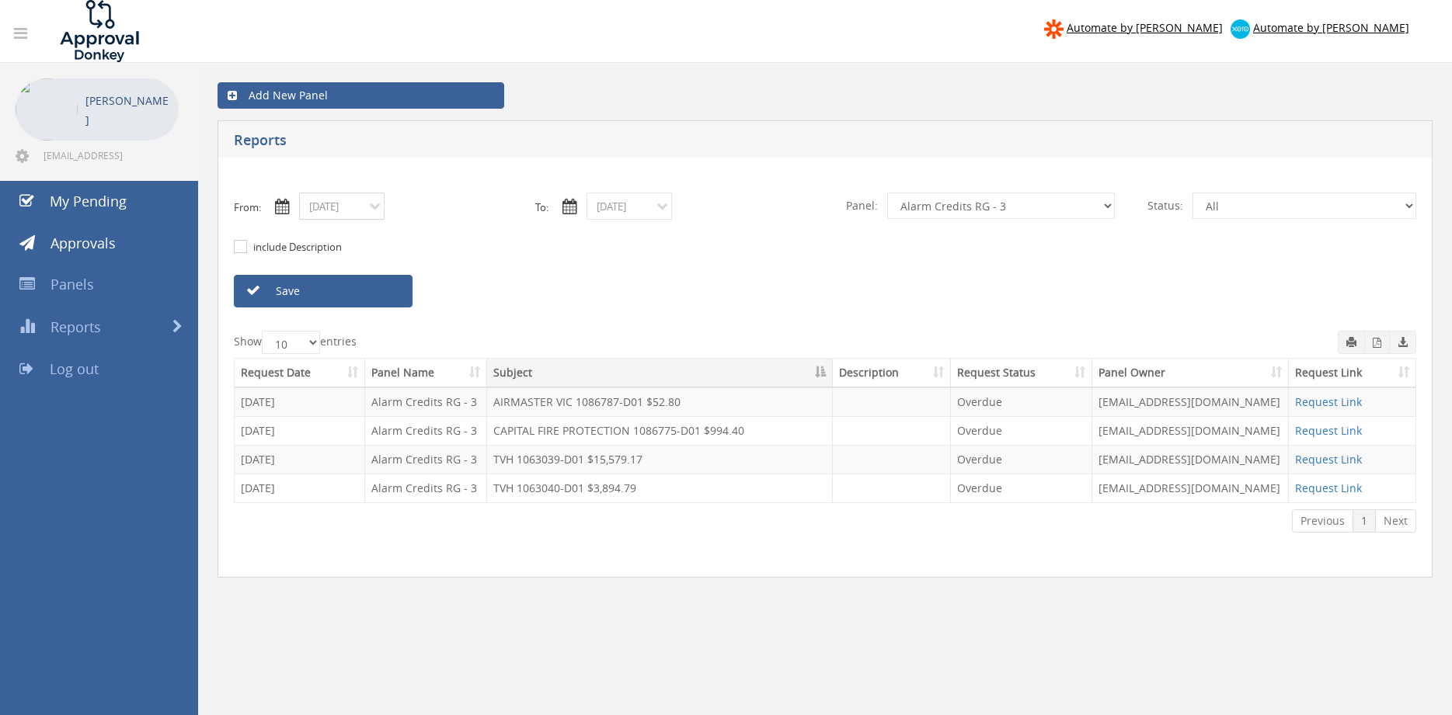
click at [347, 205] on input "[DATE]" at bounding box center [341, 206] width 85 height 27
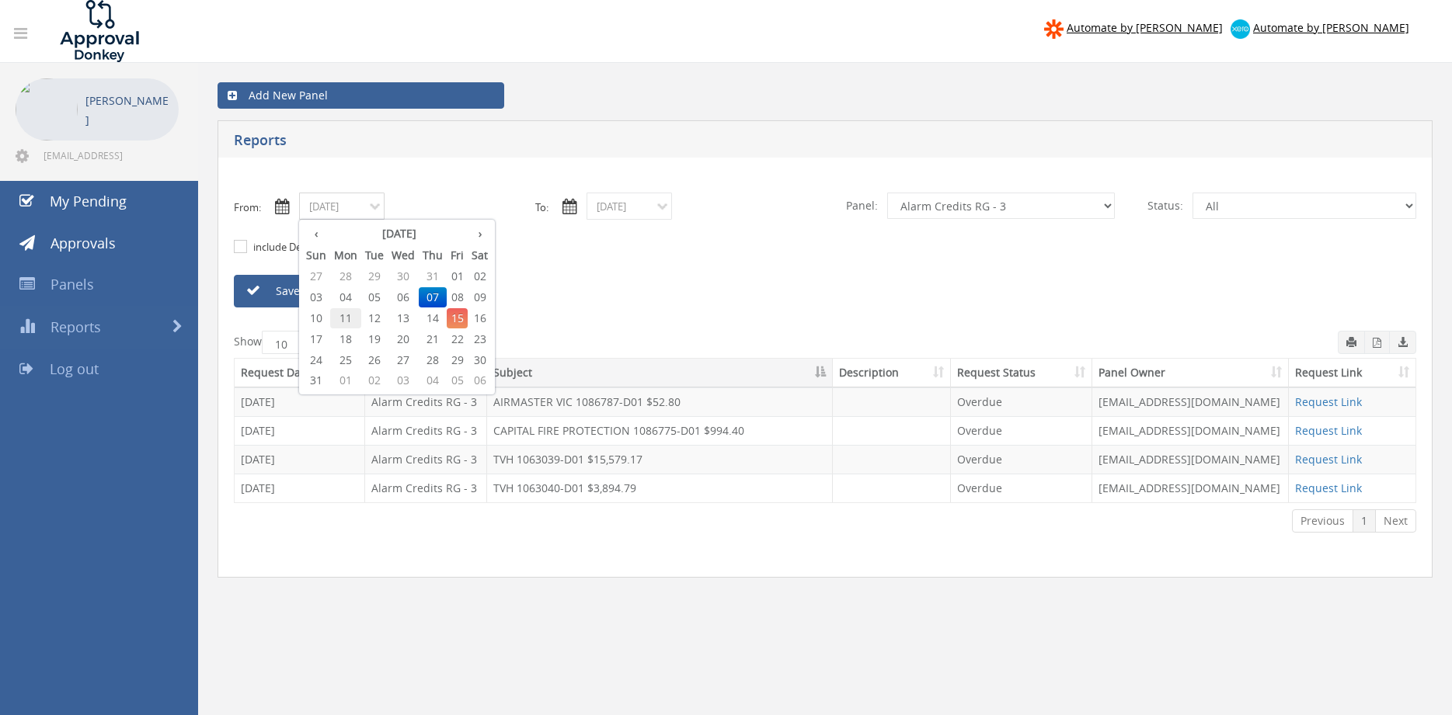
click at [350, 318] on span "11" at bounding box center [345, 318] width 31 height 20
type input "[DATE]"
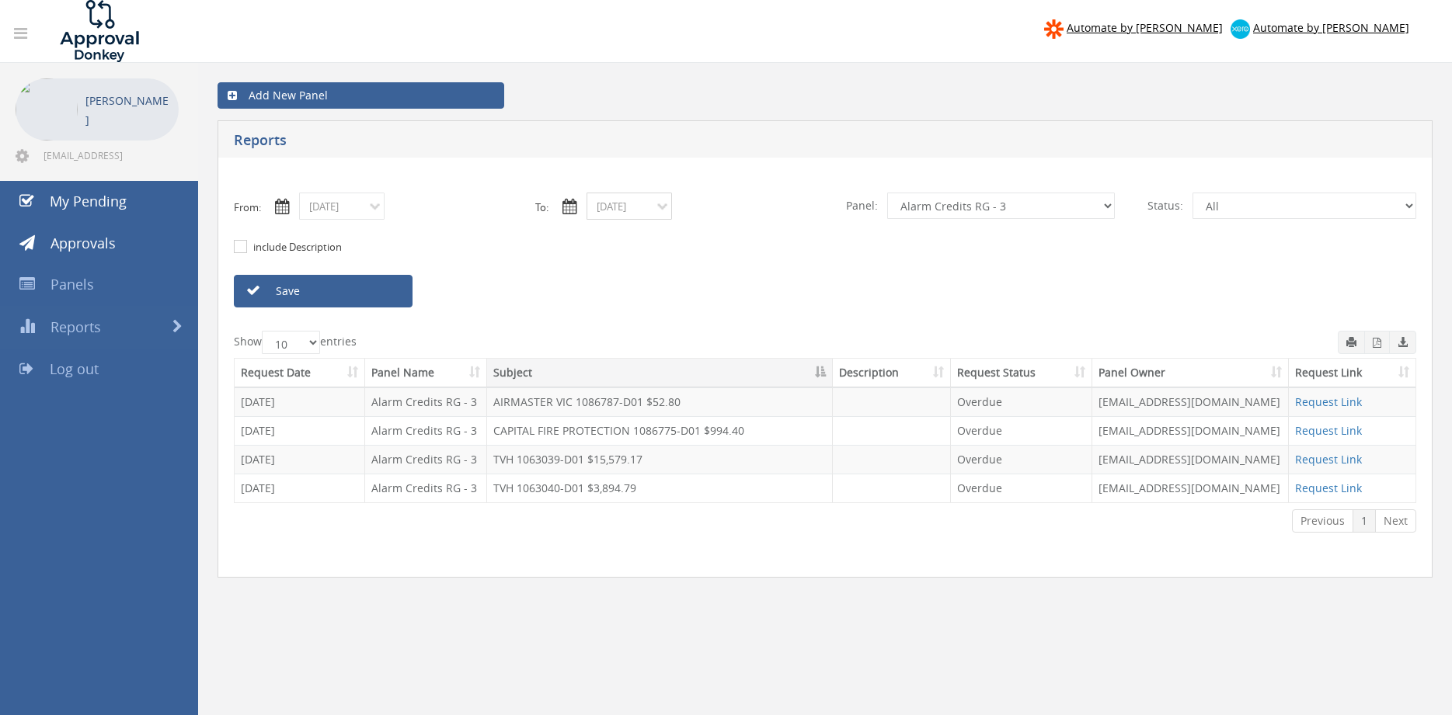
click at [621, 217] on input "[DATE]" at bounding box center [628, 206] width 85 height 27
click at [638, 315] on span "11" at bounding box center [632, 318] width 31 height 20
type input "[DATE]"
click at [371, 291] on link "Save" at bounding box center [323, 291] width 179 height 33
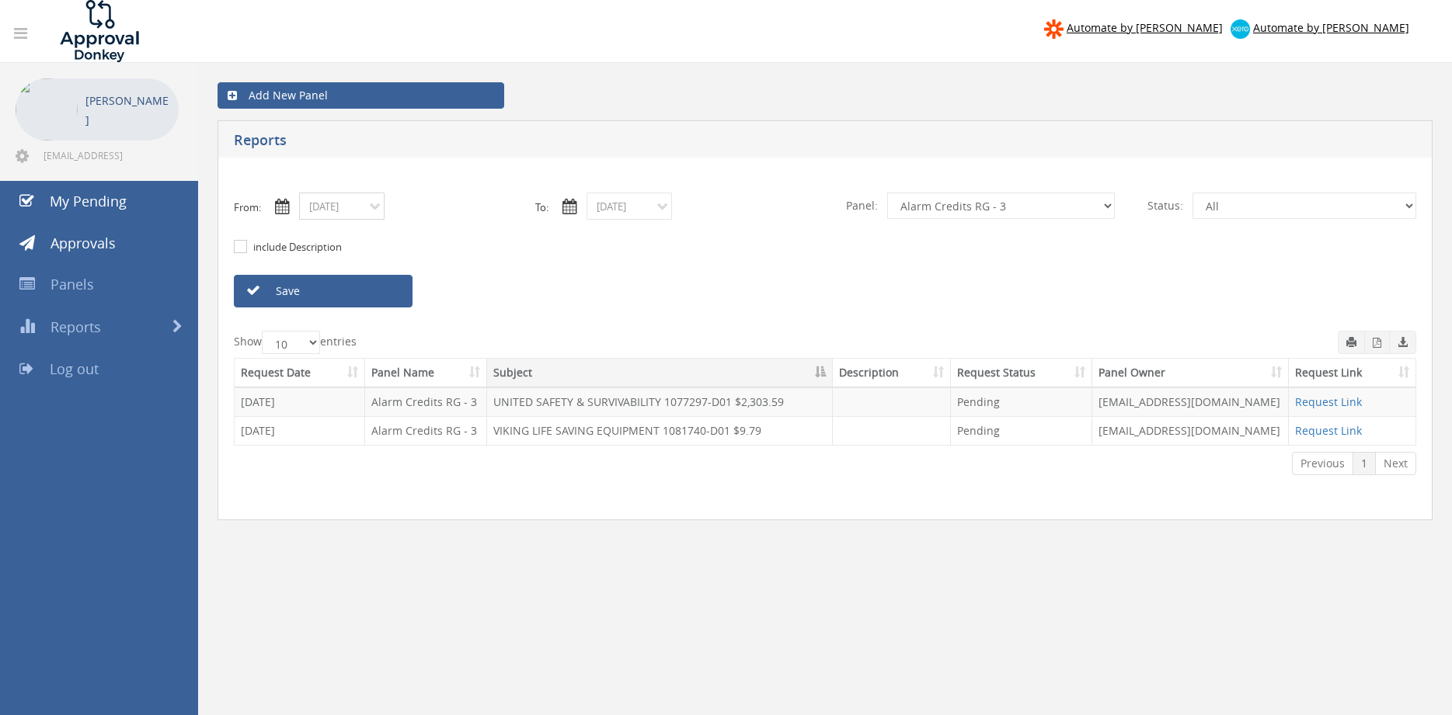
click at [364, 211] on input "[DATE]" at bounding box center [341, 206] width 85 height 27
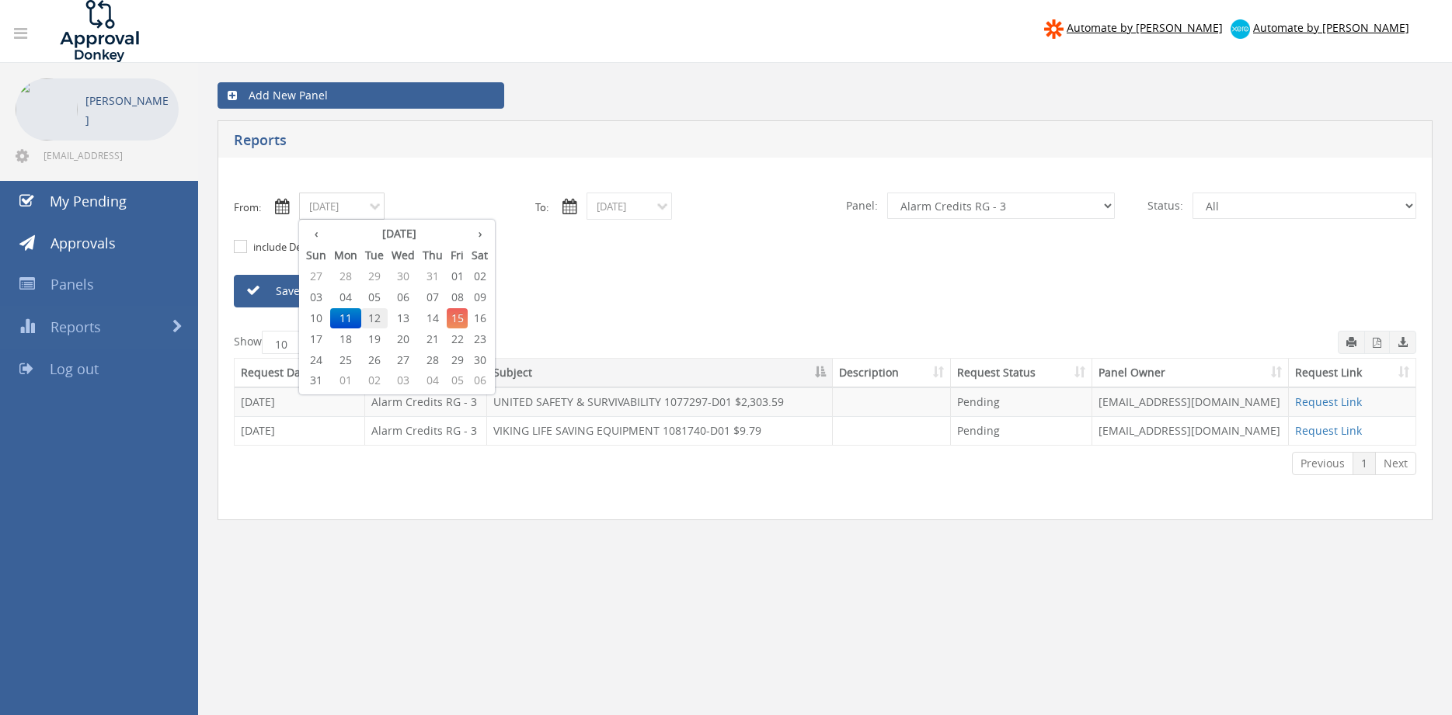
click at [381, 316] on span "12" at bounding box center [374, 318] width 26 height 20
type input "[DATE]"
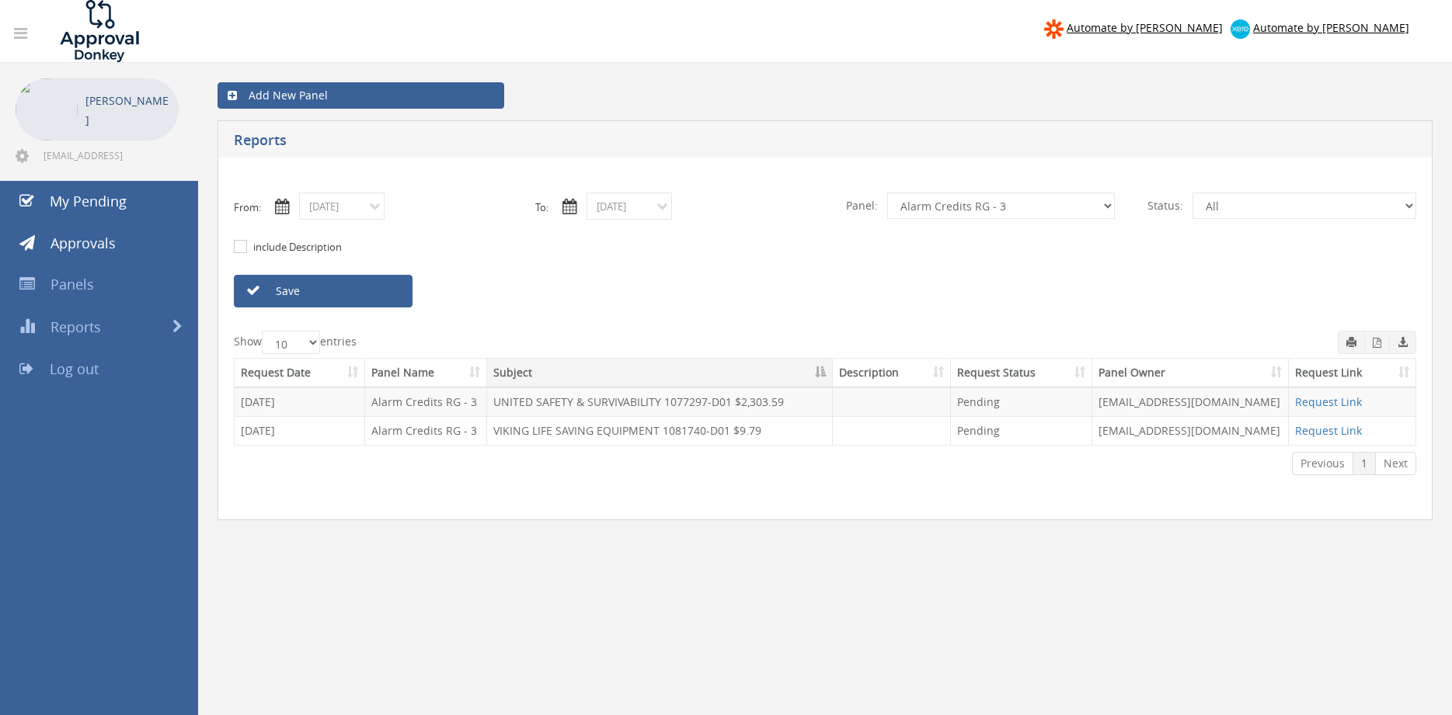
click at [623, 221] on div "include Description" at bounding box center [824, 247] width 1205 height 55
click at [620, 212] on input "[DATE]" at bounding box center [628, 206] width 85 height 27
click at [662, 312] on span "12" at bounding box center [662, 318] width 26 height 20
type input "[DATE]"
click at [400, 292] on link "Save" at bounding box center [323, 291] width 179 height 33
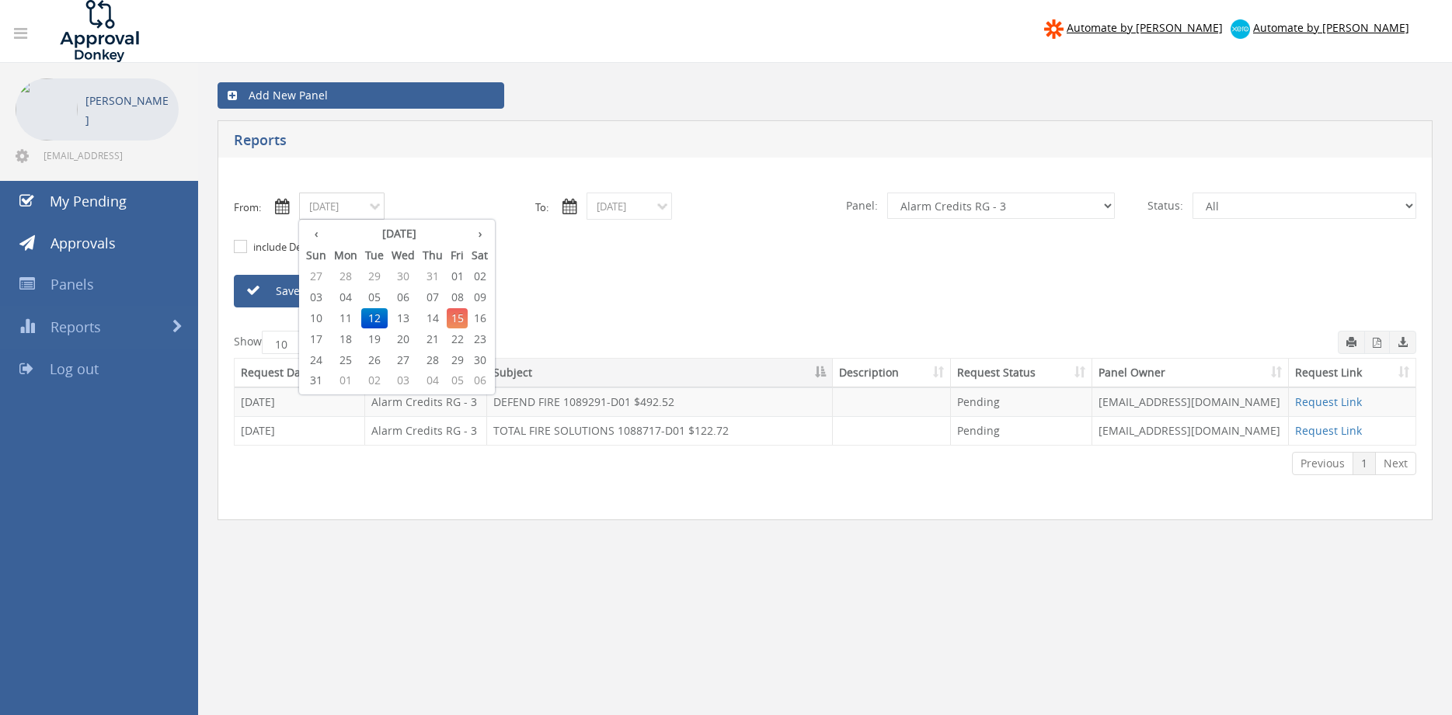
click at [319, 212] on input "[DATE]" at bounding box center [341, 206] width 85 height 27
click at [320, 238] on th "‹" at bounding box center [316, 234] width 28 height 22
click at [439, 357] on span "31" at bounding box center [433, 360] width 28 height 20
type input "[DATE]"
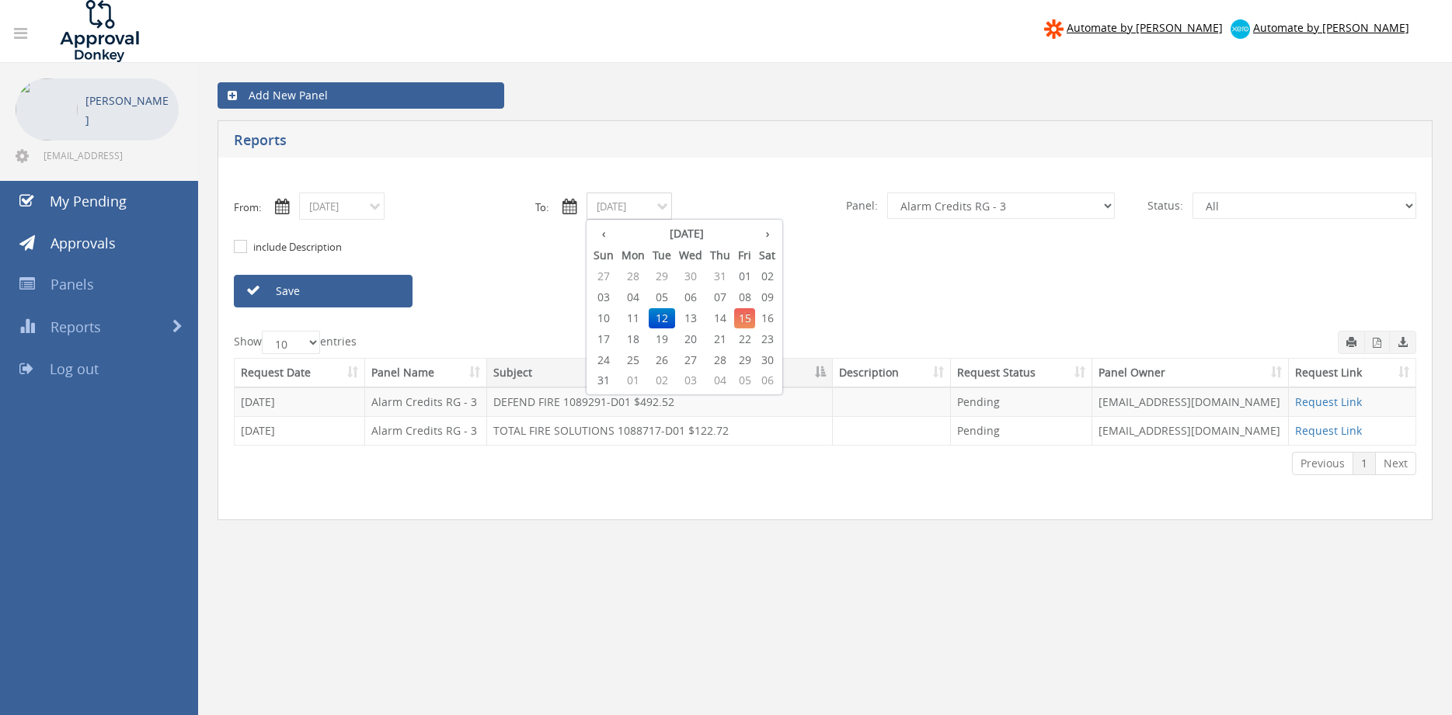
click at [635, 214] on input "[DATE]" at bounding box center [628, 206] width 85 height 27
click at [607, 238] on th "‹" at bounding box center [604, 234] width 28 height 22
click at [722, 356] on span "31" at bounding box center [720, 360] width 28 height 20
type input "[DATE]"
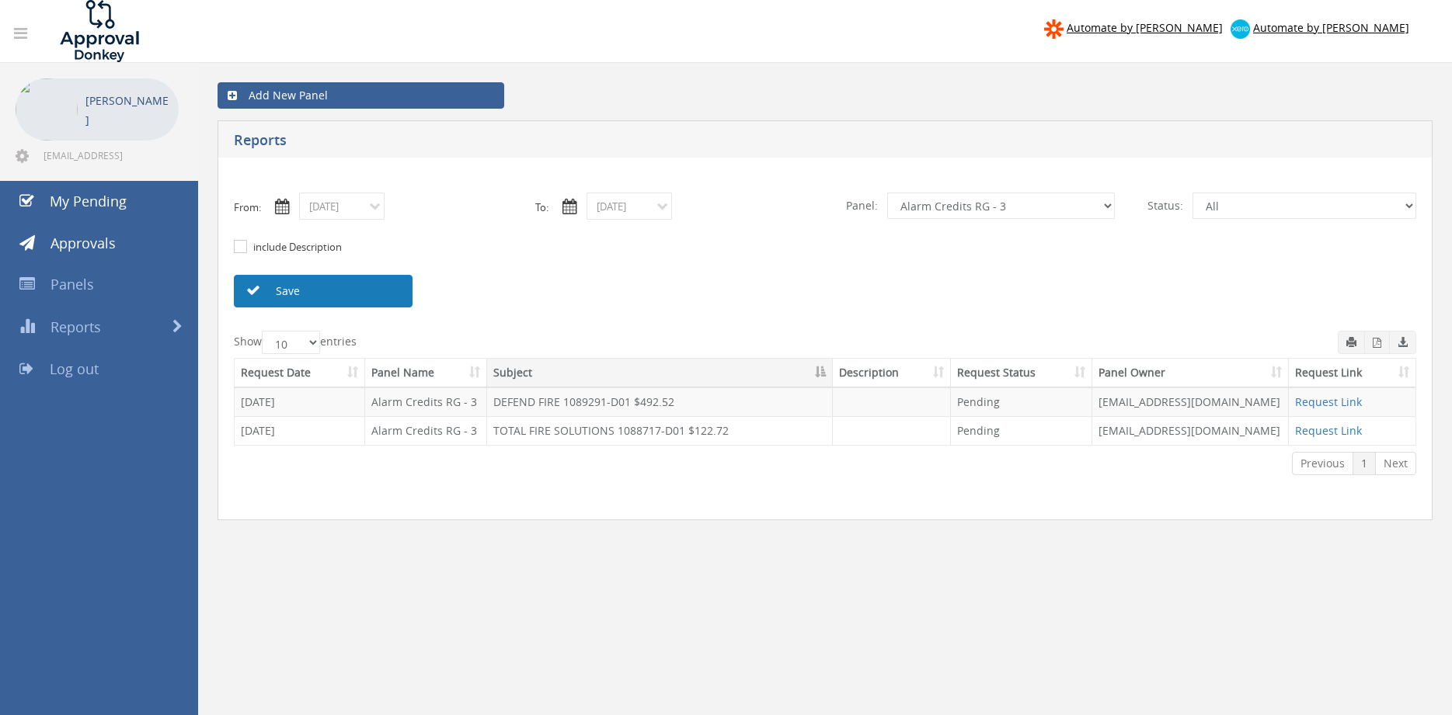
click at [370, 295] on link "Save" at bounding box center [323, 291] width 179 height 33
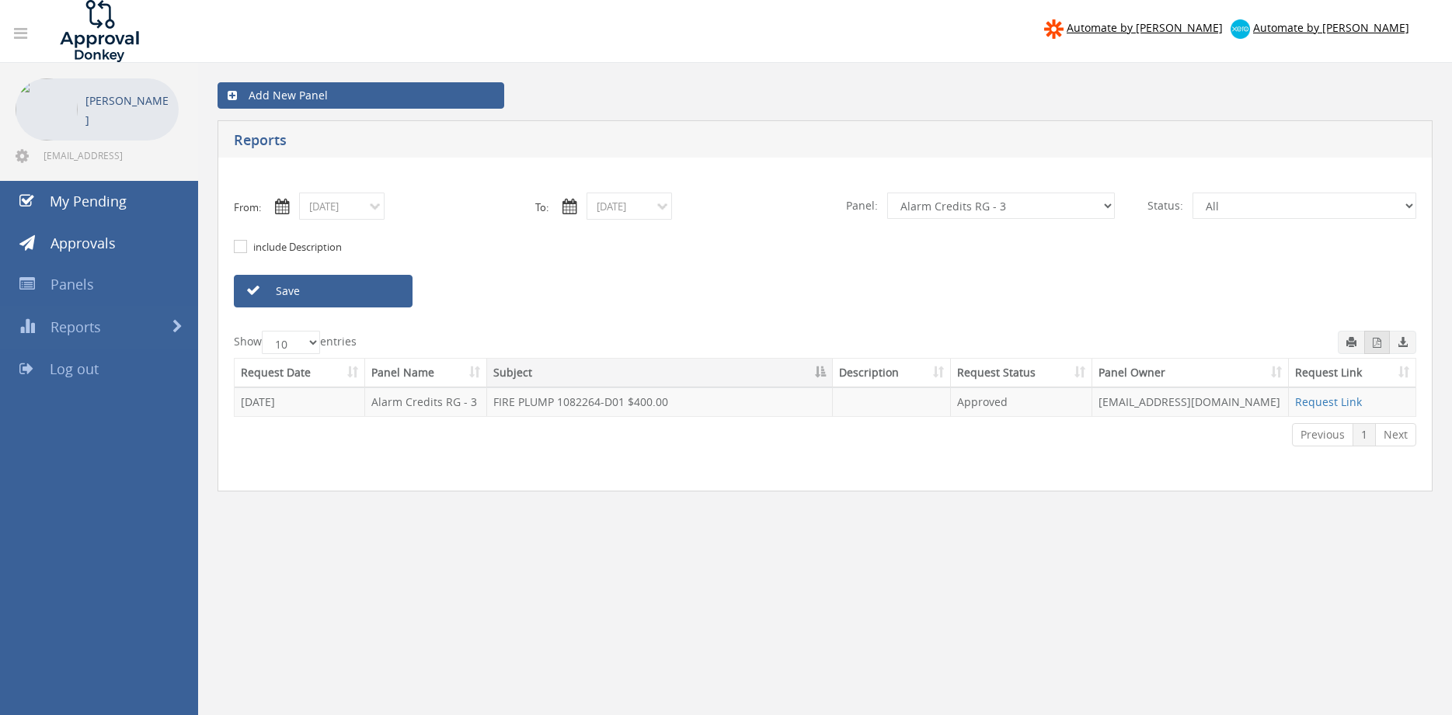
click at [1376, 346] on icon "button" at bounding box center [1376, 343] width 9 height 10
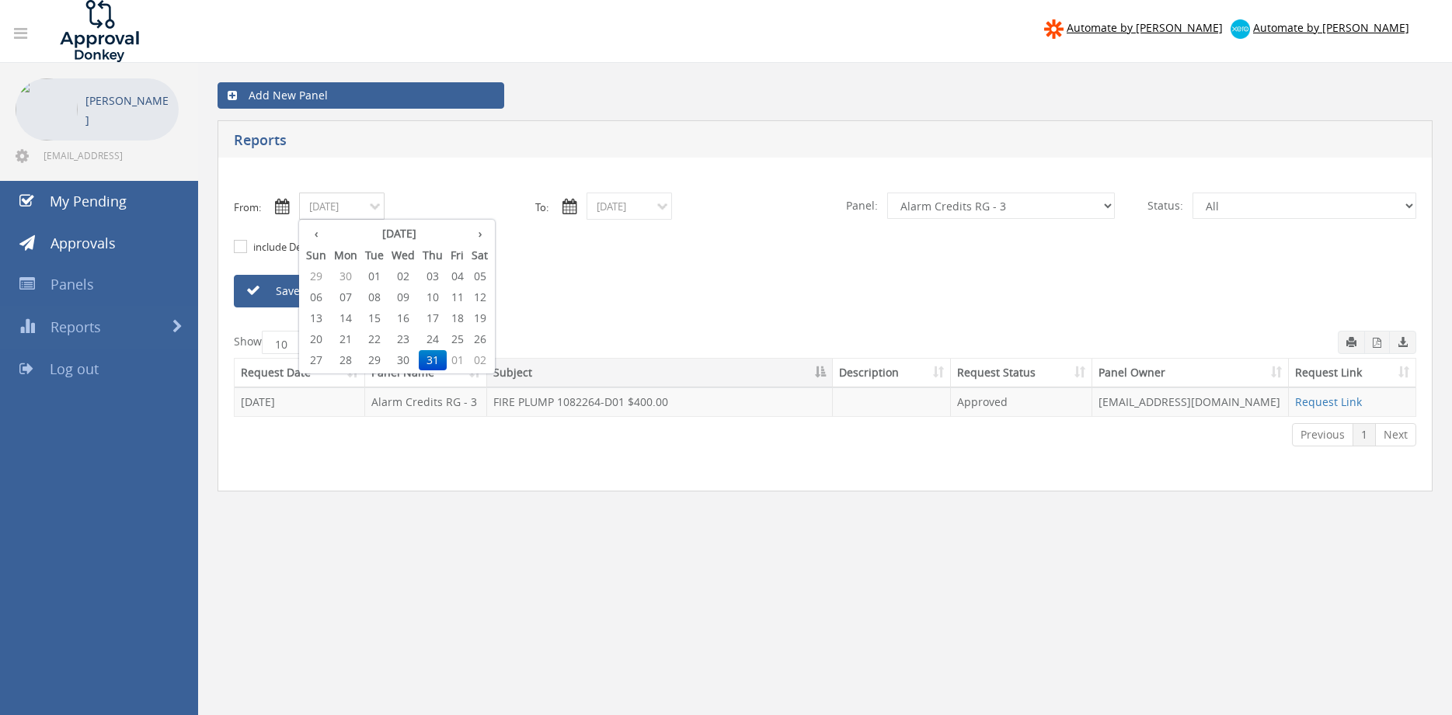
click at [368, 214] on input "[DATE]" at bounding box center [341, 206] width 85 height 27
click at [377, 280] on span "01" at bounding box center [374, 276] width 26 height 20
type input "[DATE]"
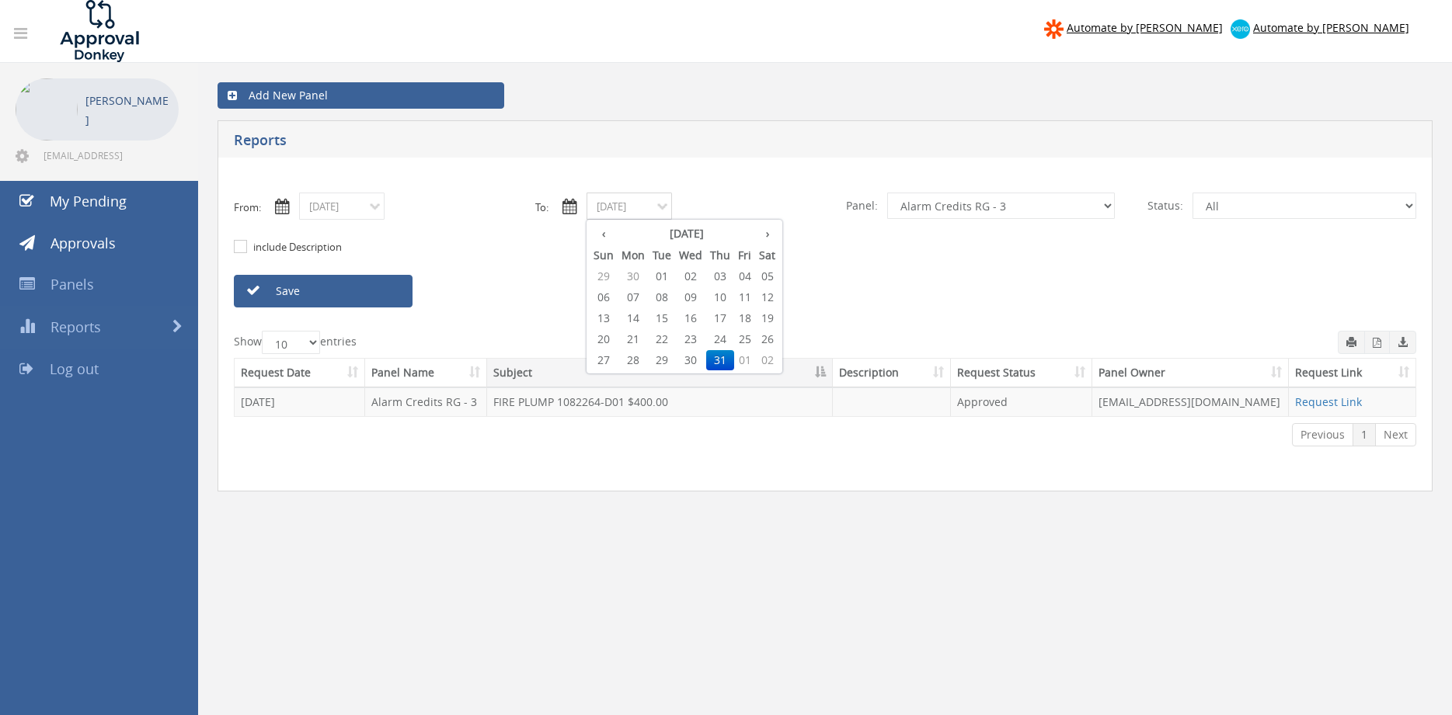
click at [655, 204] on input "[DATE]" at bounding box center [628, 206] width 85 height 27
click at [762, 235] on th "›" at bounding box center [767, 234] width 24 height 22
click at [746, 275] on span "01" at bounding box center [744, 276] width 21 height 20
type input "[DATE]"
click at [360, 205] on input "[DATE]" at bounding box center [341, 206] width 85 height 27
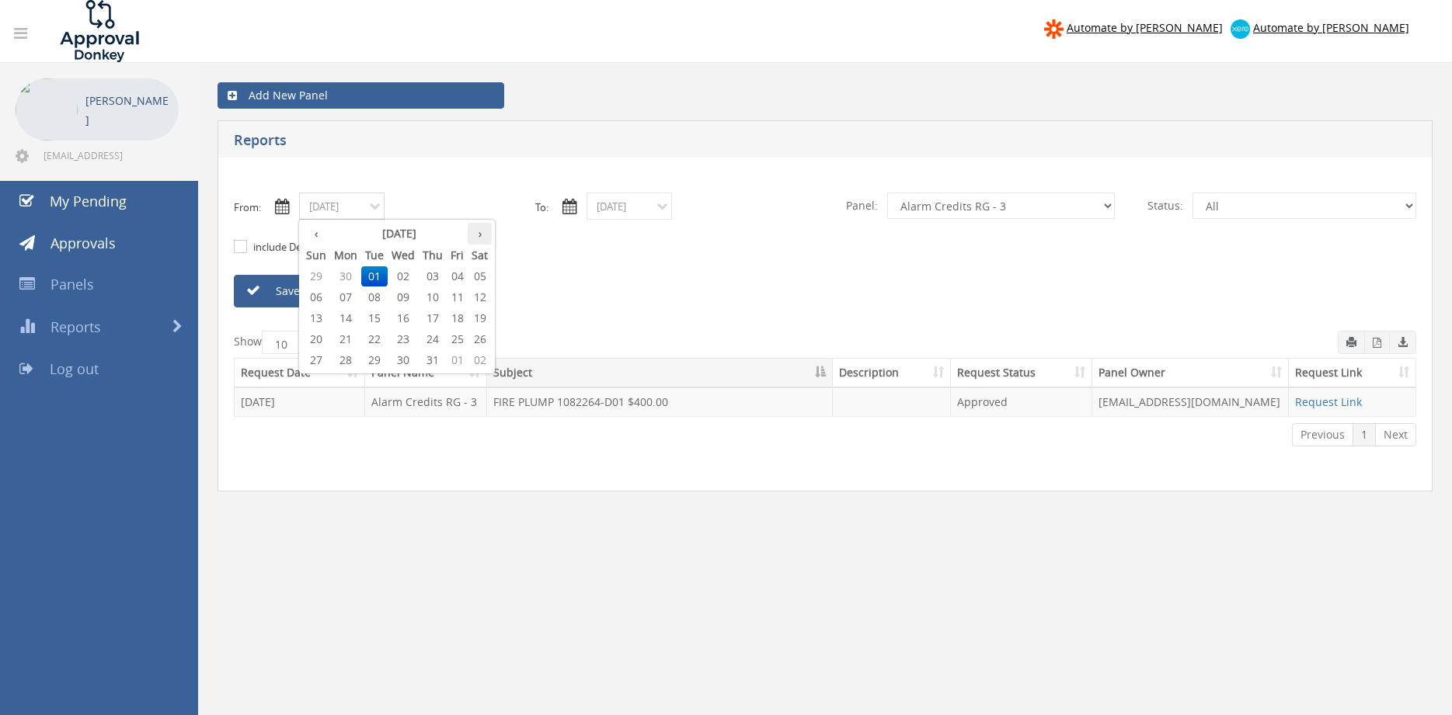
click at [483, 235] on th "›" at bounding box center [480, 234] width 24 height 22
type input "[DATE]"
click at [456, 277] on span "01" at bounding box center [457, 276] width 21 height 20
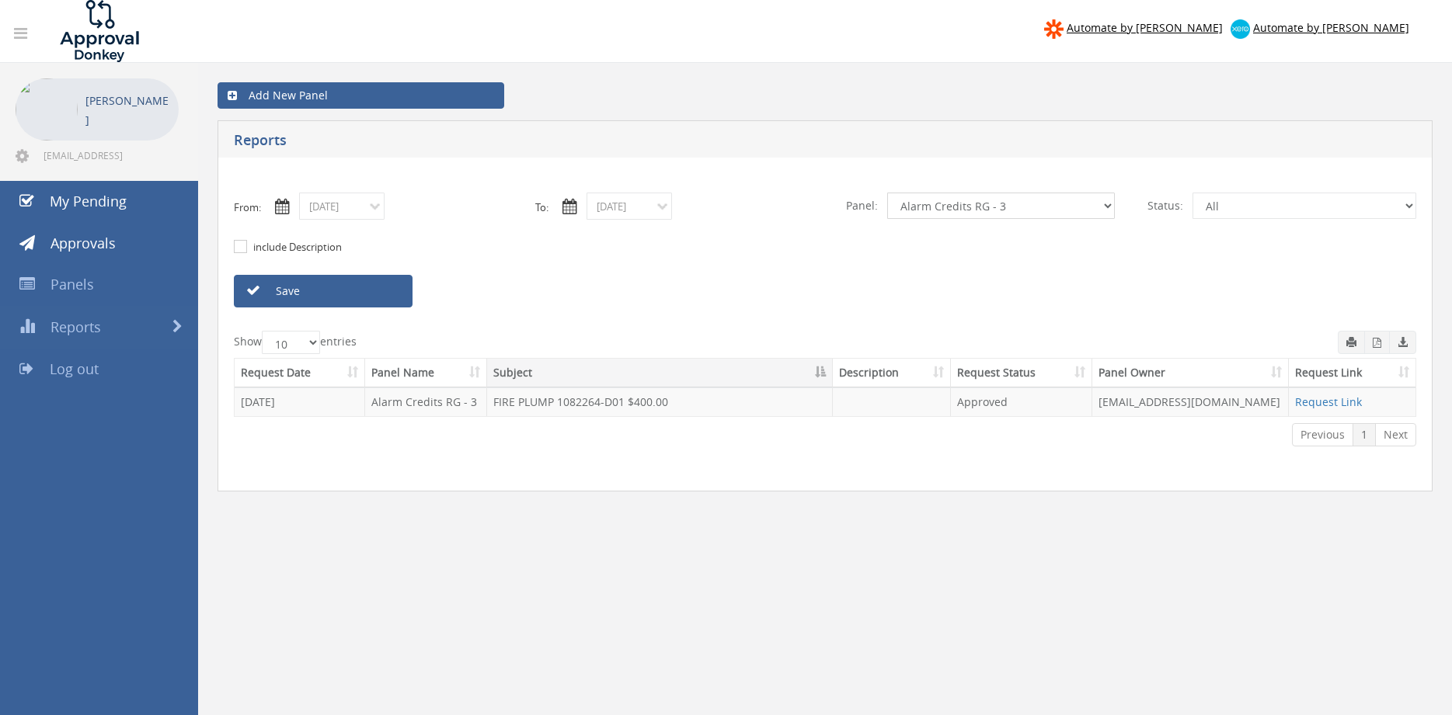
click at [887, 193] on select "All Alarm Credits RG - 3 NZ Utilities Cable and SAI Global NZ Alarms-1 NZ FX Pa…" at bounding box center [1001, 206] width 228 height 26
select select "number:9742"
click option "NZ Credits - 2" at bounding box center [0, 0] width 0 height 0
click at [375, 290] on link "Save" at bounding box center [323, 291] width 179 height 33
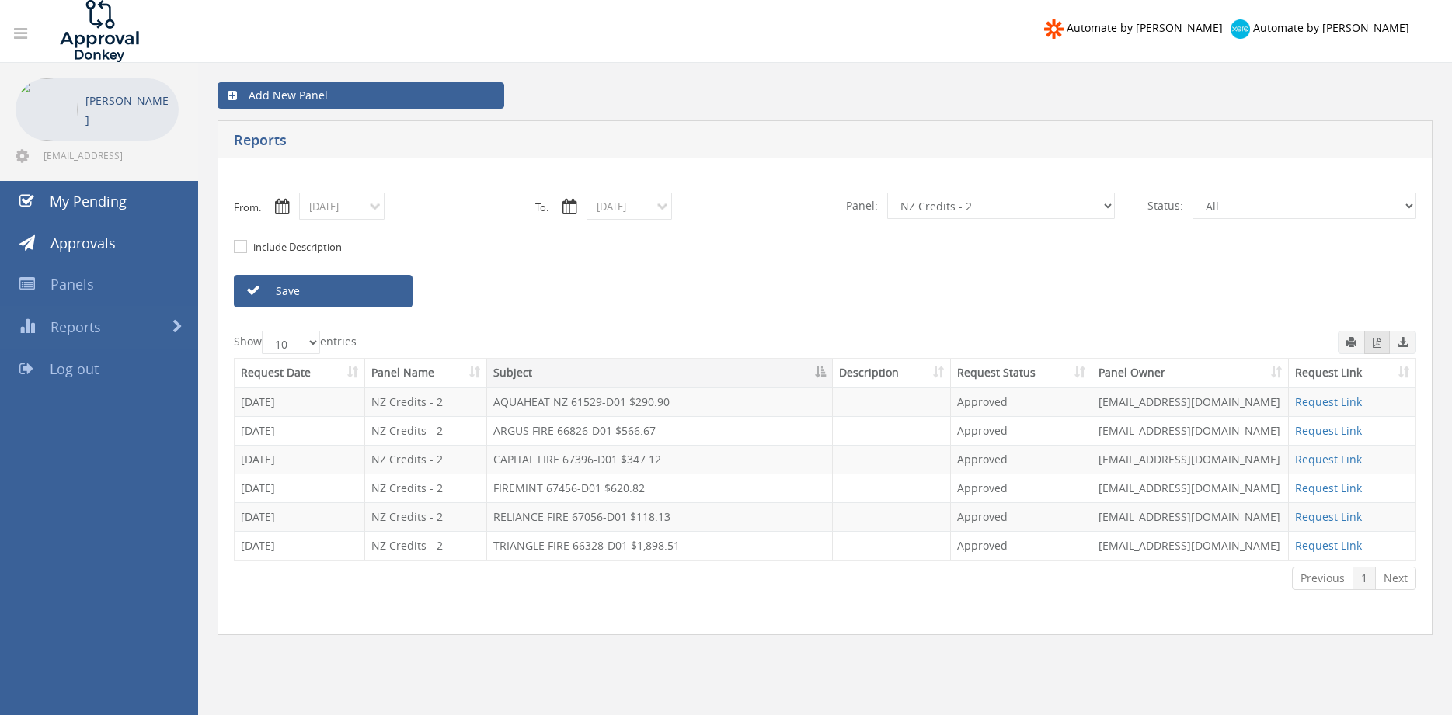
click at [1377, 341] on icon "button" at bounding box center [1376, 343] width 9 height 10
click at [368, 214] on input "[DATE]" at bounding box center [341, 206] width 85 height 27
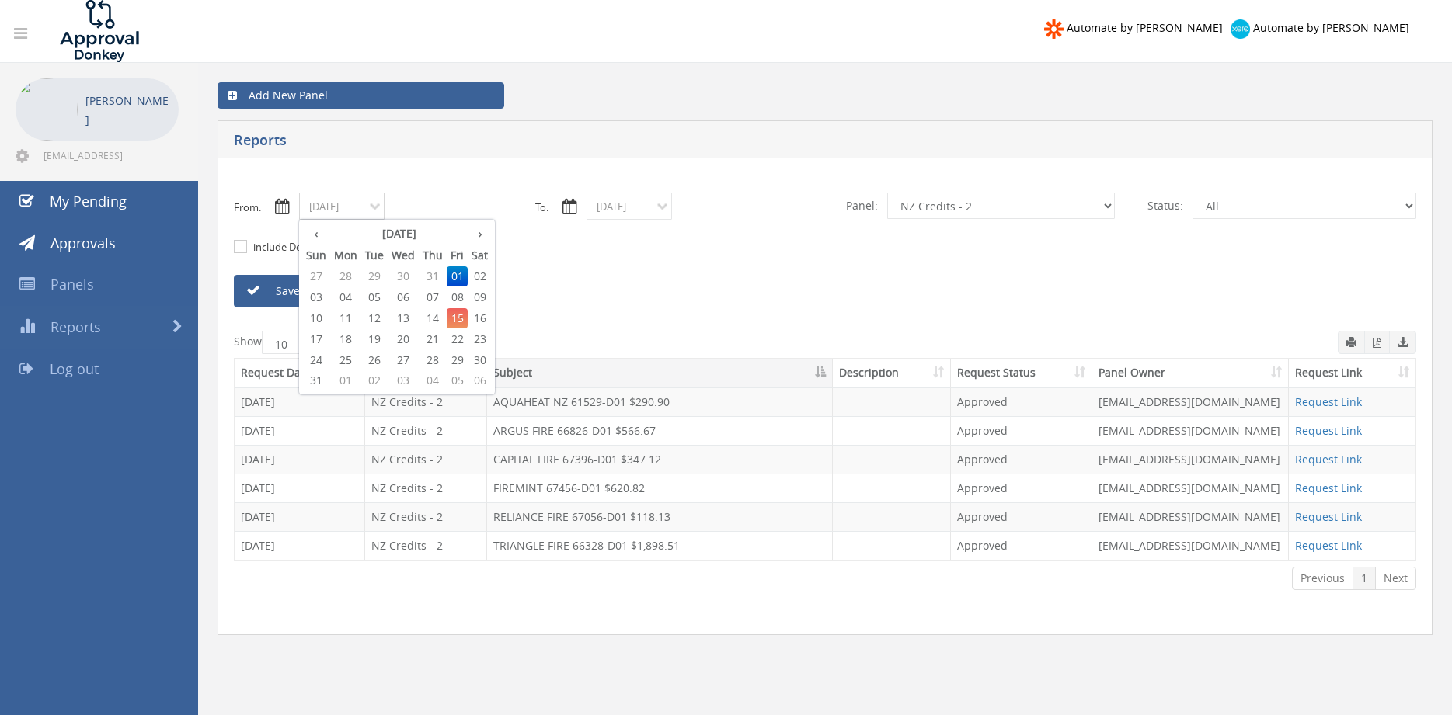
drag, startPoint x: 457, startPoint y: 297, endPoint x: 551, endPoint y: 243, distance: 108.9
click at [457, 296] on span "08" at bounding box center [457, 297] width 21 height 20
type input "[DATE]"
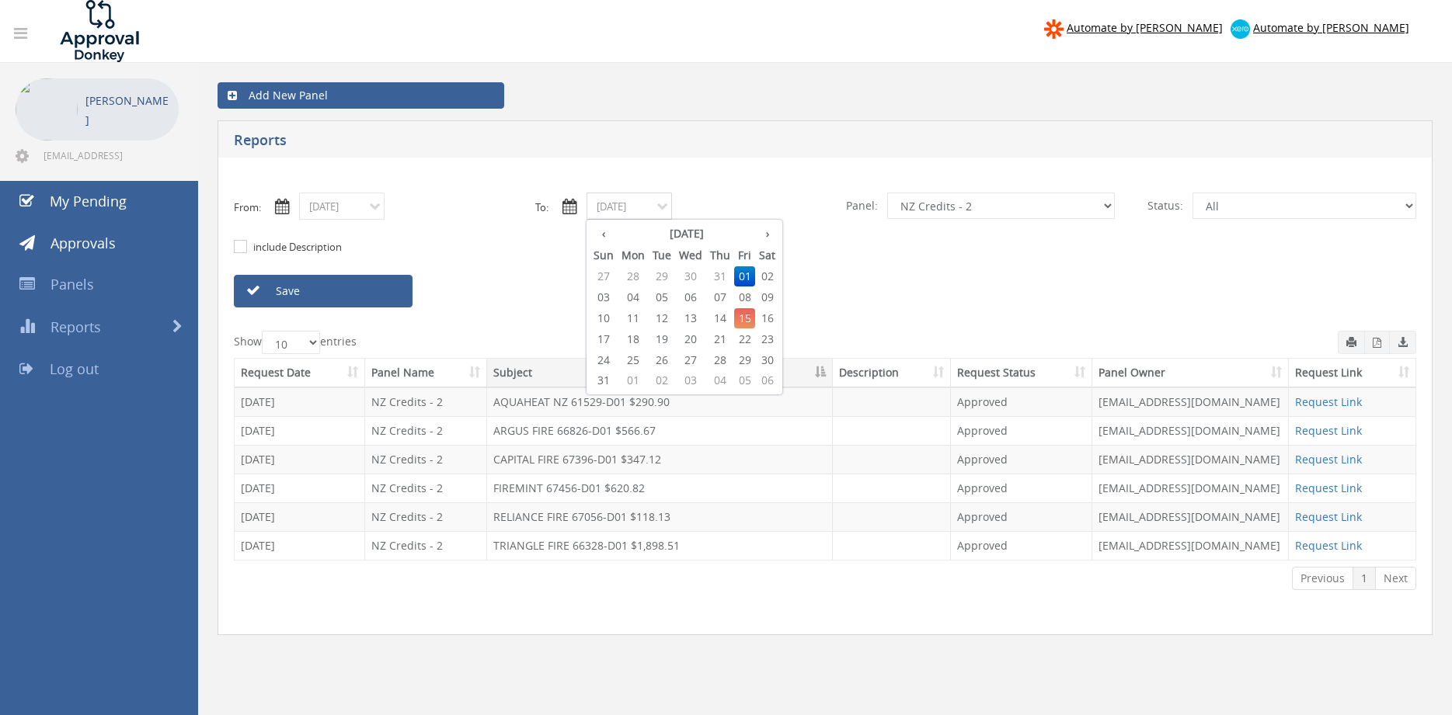
click at [608, 209] on input "[DATE]" at bounding box center [628, 206] width 85 height 27
click at [749, 295] on span "08" at bounding box center [744, 297] width 21 height 20
type input "[DATE]"
click at [393, 290] on link "Save" at bounding box center [323, 291] width 179 height 33
